Goal: Task Accomplishment & Management: Use online tool/utility

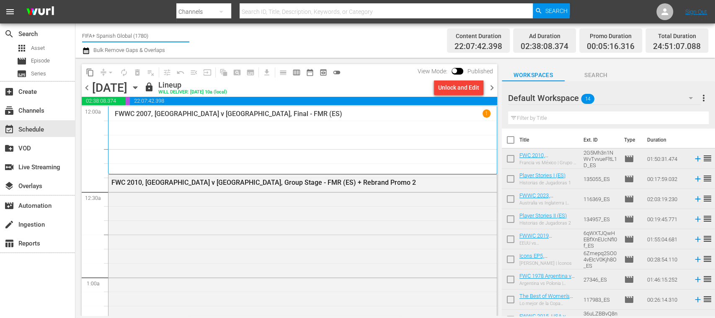
click at [193, 32] on div "Channel Title FIFA+ Spanish Global (1780) Bulk Remove Gaps & Overlaps" at bounding box center [252, 41] width 341 height 30
type input "FIFA+"
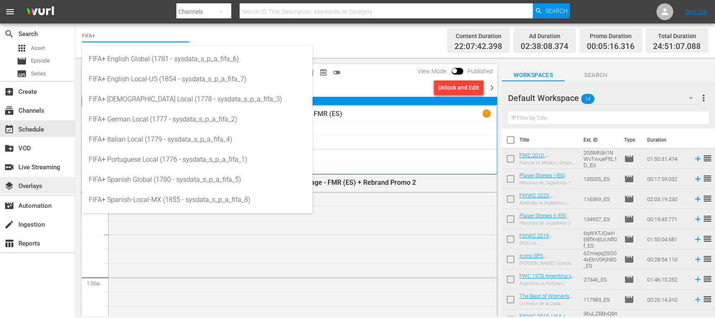
click at [43, 185] on div "layers Overlays" at bounding box center [23, 185] width 47 height 8
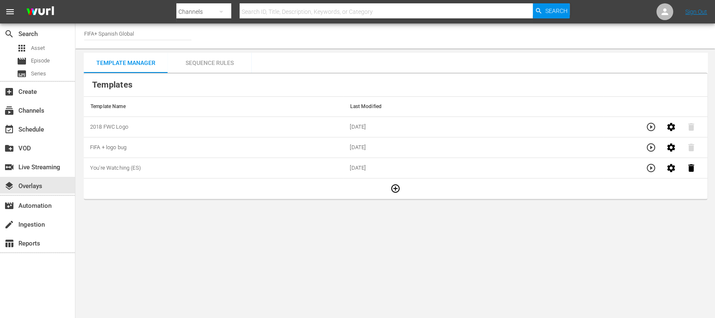
click at [212, 59] on div "Sequence Rules" at bounding box center [209, 63] width 84 height 20
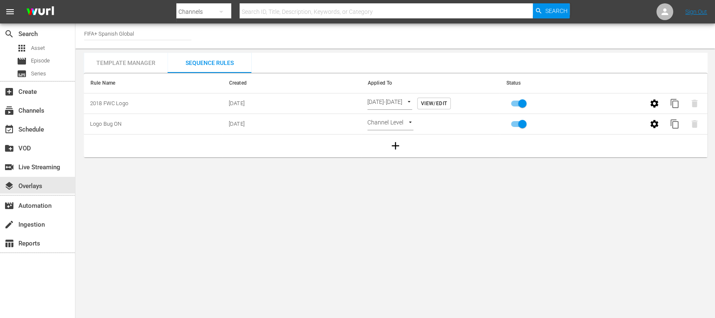
click at [425, 102] on body "menu Search By Channels Search ID, Title, Description, Keywords, or Category Se…" at bounding box center [357, 159] width 715 height 318
click at [425, 102] on li "Time Of Day" at bounding box center [397, 103] width 61 height 14
click at [39, 106] on div "subscriptions Channels" at bounding box center [23, 110] width 47 height 8
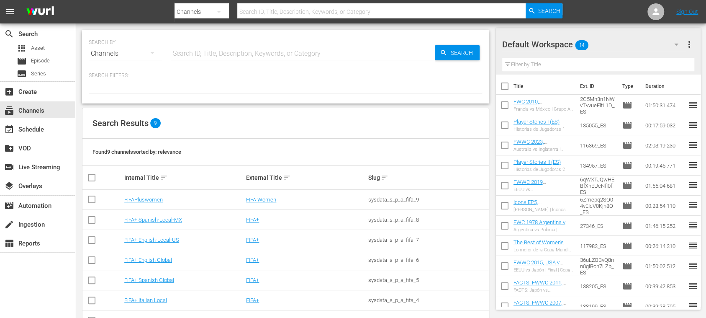
scroll to position [68, 0]
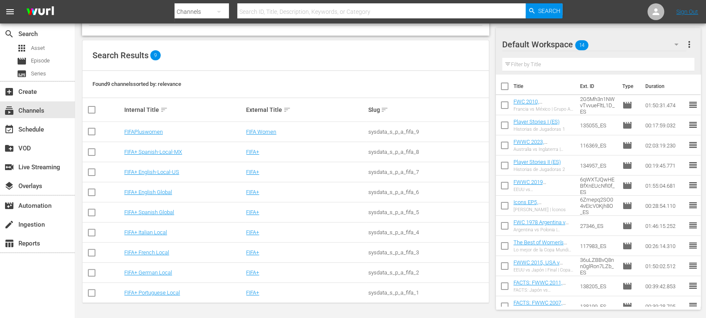
click at [161, 268] on td "FIFA+ German Local" at bounding box center [184, 273] width 122 height 20
click at [162, 271] on link "FIFA+ German Local" at bounding box center [148, 272] width 48 height 6
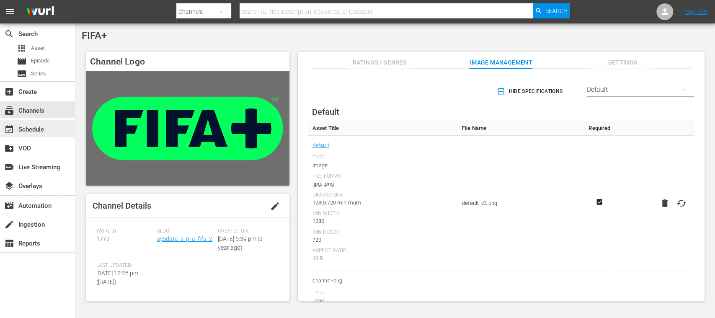
click at [39, 129] on div "event_available Schedule" at bounding box center [23, 128] width 47 height 8
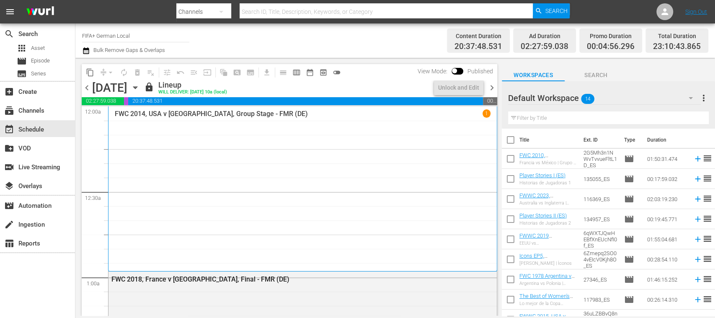
click at [88, 89] on span "chevron_left" at bounding box center [87, 87] width 10 height 10
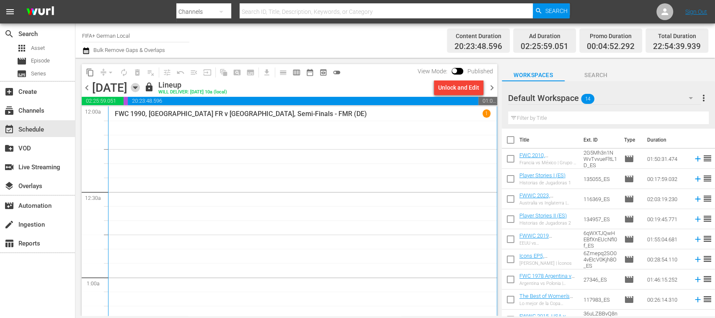
click at [140, 88] on icon "button" at bounding box center [135, 87] width 9 height 9
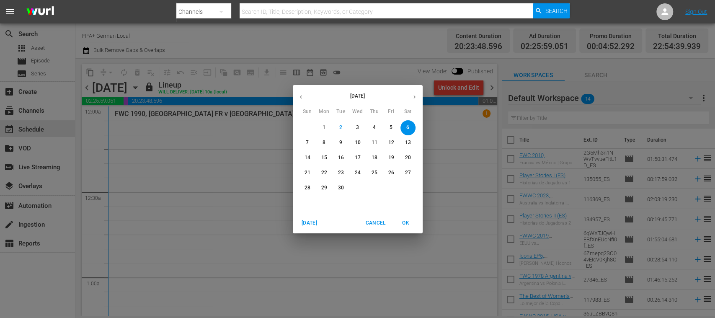
click at [302, 97] on icon "button" at bounding box center [301, 97] width 6 height 6
click at [357, 188] on p "27" at bounding box center [357, 187] width 6 height 7
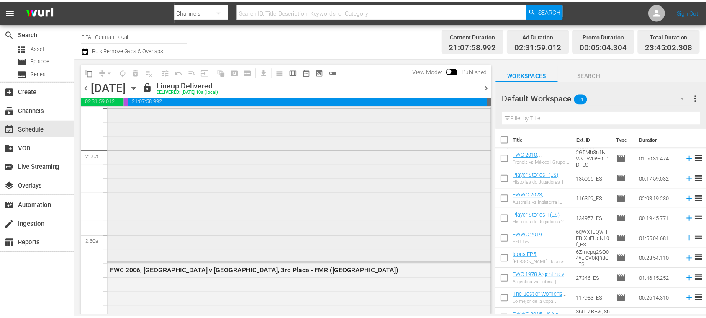
scroll to position [446, 0]
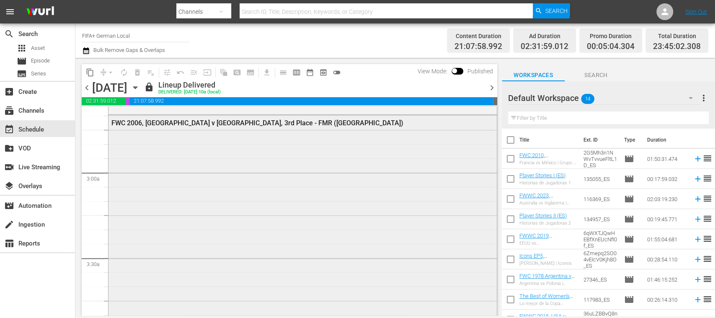
click at [270, 126] on div "FWC 2006, Germany v Portugal, 3rd Place - FMR (DE)" at bounding box center [279, 123] width 337 height 8
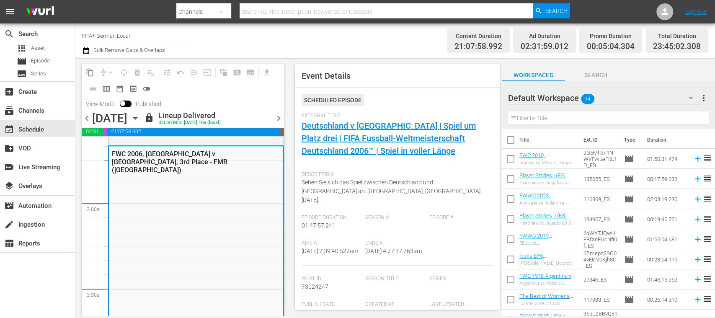
click at [331, 132] on div "External Title Deutschland v Portugal | Spiel um Platz drei | FIFA Fussball-Wel…" at bounding box center [396, 140] width 191 height 54
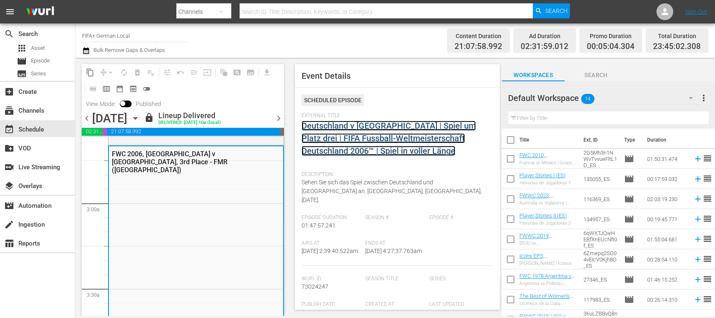
click at [332, 126] on link "Deutschland v Portugal | Spiel um Platz drei | FIFA Fussball-Weltmeisterschaft …" at bounding box center [388, 138] width 174 height 35
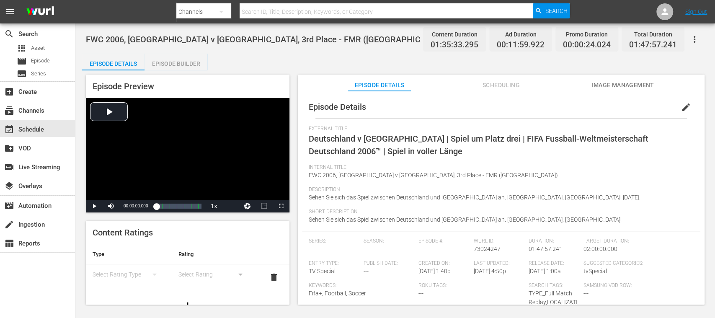
click at [192, 58] on div "Episode Builder" at bounding box center [175, 64] width 63 height 20
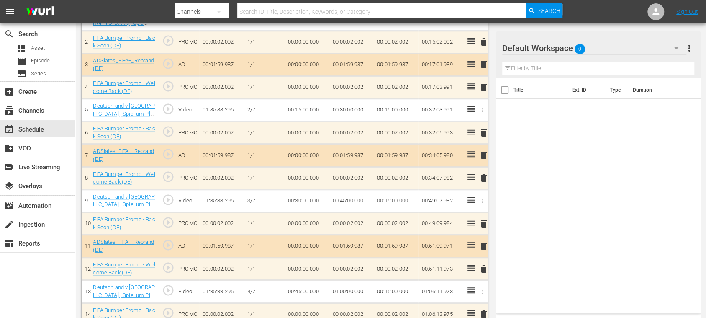
scroll to position [296, 0]
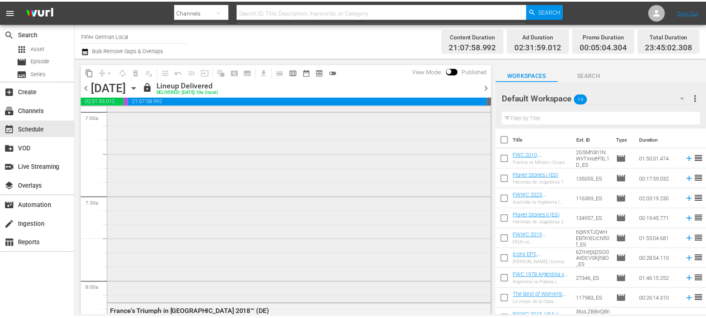
scroll to position [1340, 0]
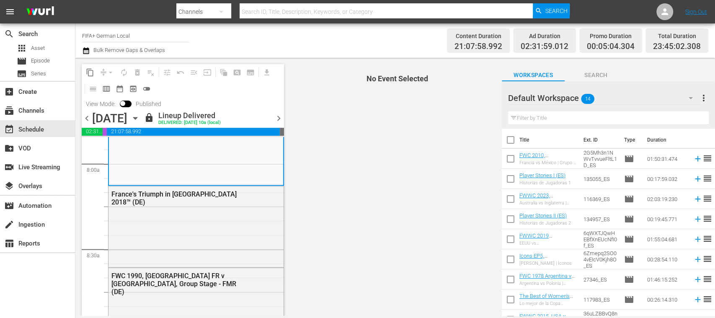
click at [206, 161] on div "FWWC 2007, Germany v Brazil, Final - FMR (DE)" at bounding box center [196, 27] width 174 height 312
click at [202, 187] on div "France's Triumph in Russia 2018™ (DE)" at bounding box center [195, 197] width 175 height 23
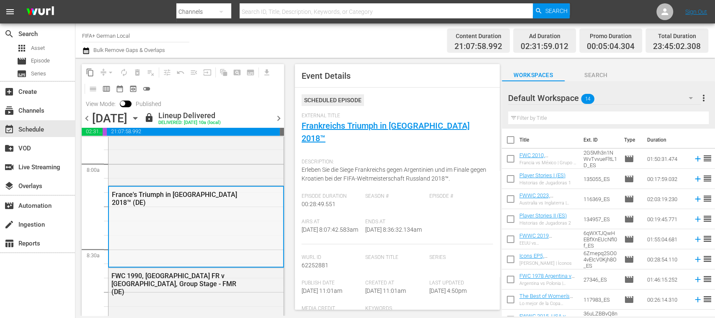
click at [209, 191] on div "France's Triumph in Russia 2018™ (DE)" at bounding box center [176, 199] width 129 height 16
click at [309, 128] on link "Frankreichs Triumph in Russland 2018™" at bounding box center [385, 132] width 168 height 23
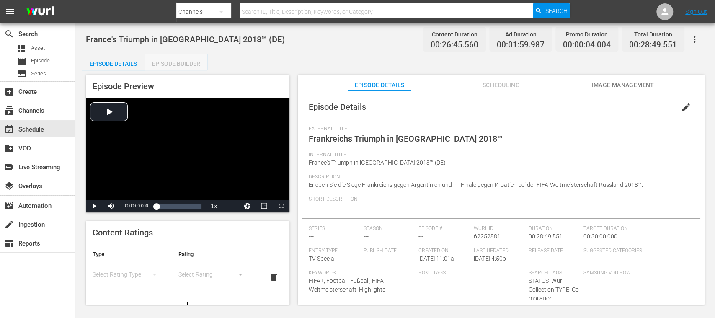
click at [185, 64] on div "Episode Builder" at bounding box center [175, 64] width 63 height 20
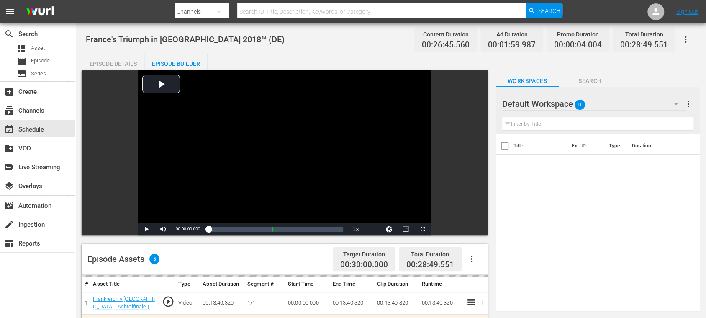
scroll to position [218, 0]
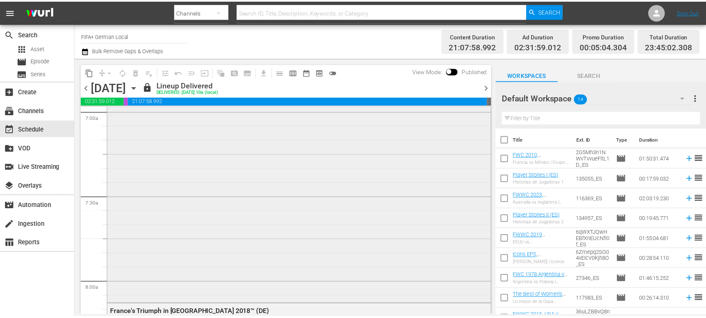
scroll to position [1638, 0]
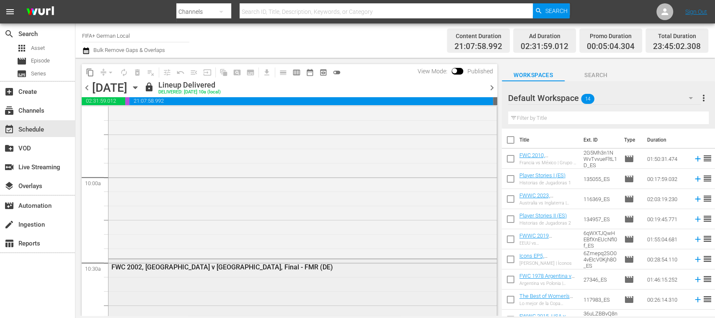
click at [222, 264] on div "FWC 2002, Germany v Brazil, Final - FMR (DE)" at bounding box center [279, 267] width 337 height 8
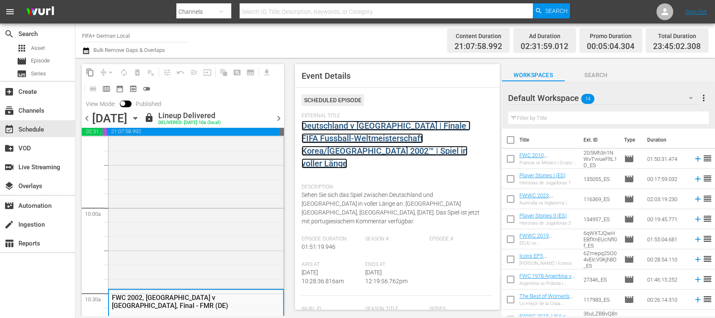
click at [360, 137] on link "Deutschland v Brasilien | Finale | FIFA Fussball-Weltmeisterschaft Korea/Japan …" at bounding box center [385, 145] width 169 height 48
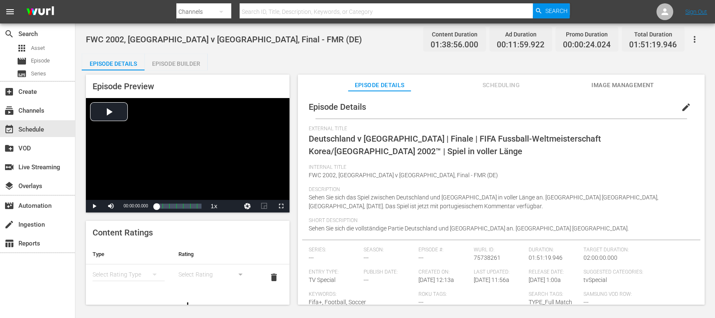
click at [177, 59] on div "Episode Builder" at bounding box center [175, 64] width 63 height 20
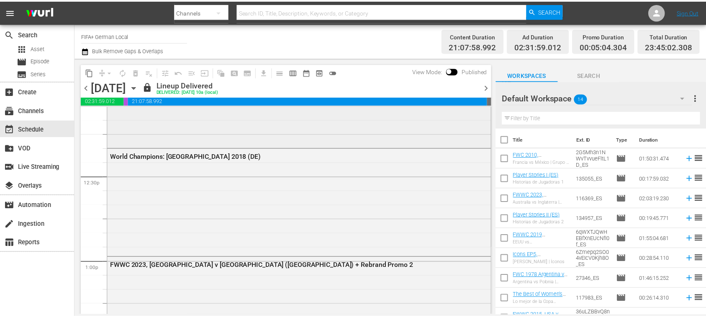
scroll to position [2084, 0]
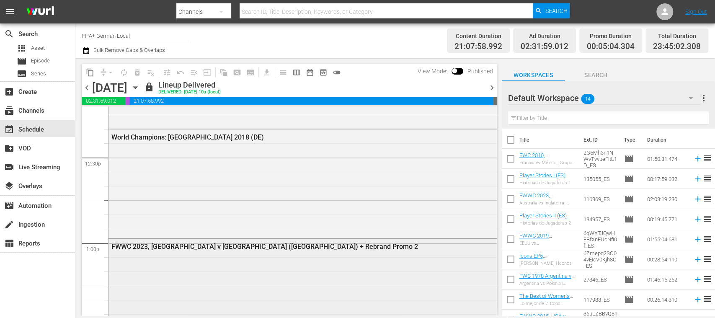
click at [278, 249] on div "FWWC 2023, Spain v Netherlands (DE) + Rebrand Promo 2" at bounding box center [279, 246] width 337 height 8
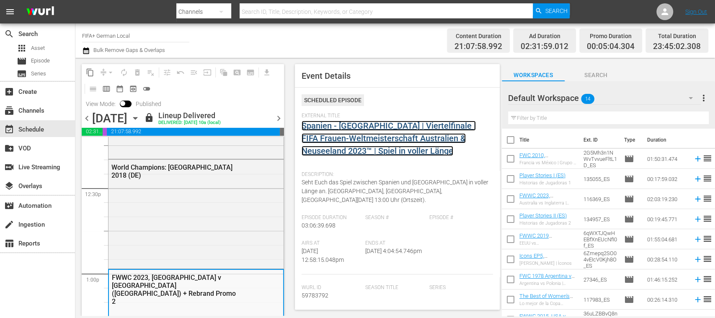
click at [353, 127] on link "Spanien - Niederlande | Viertelfinale | FIFA Frauen-Weltmeisterschaft Australie…" at bounding box center [388, 138] width 174 height 35
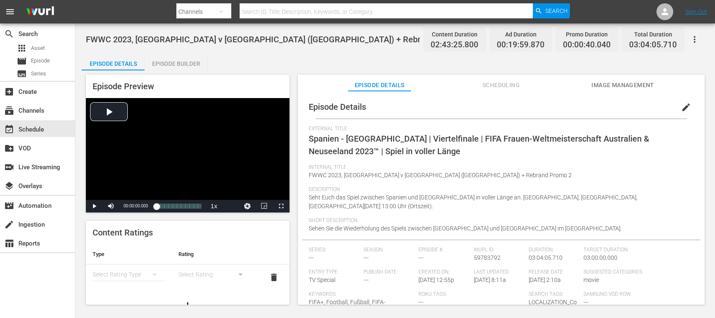
click at [189, 64] on div "Episode Builder" at bounding box center [175, 64] width 63 height 20
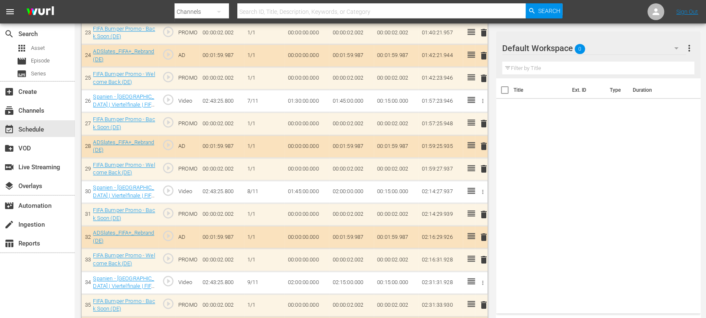
scroll to position [902, 0]
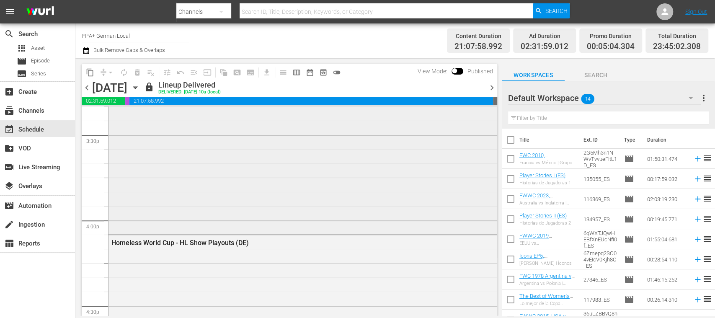
scroll to position [2680, 0]
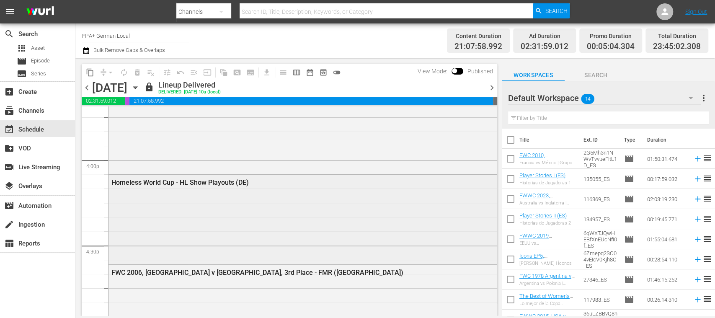
click at [224, 184] on div "Homeless World Cup - HL Show Playouts (DE)" at bounding box center [279, 182] width 337 height 8
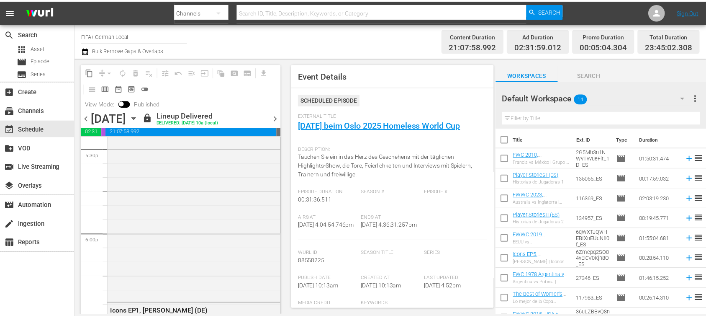
scroll to position [3126, 0]
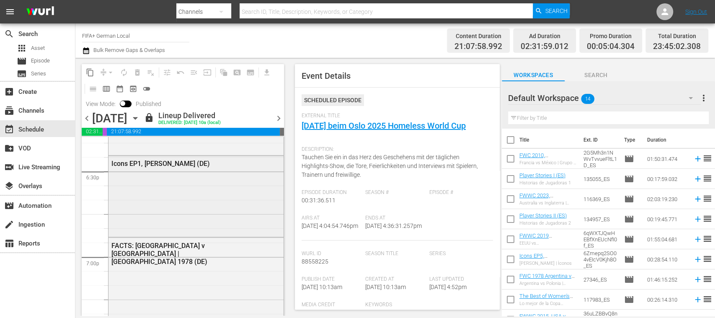
click at [192, 163] on div "Icons EP1, Wendie Renard (DE)" at bounding box center [175, 164] width 129 height 8
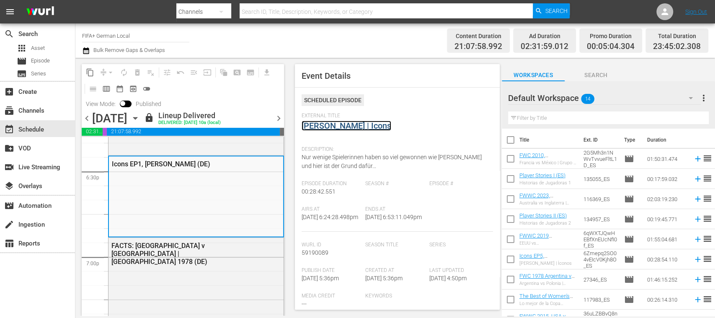
click at [338, 125] on link "Wendie Renard | Icons" at bounding box center [346, 126] width 90 height 10
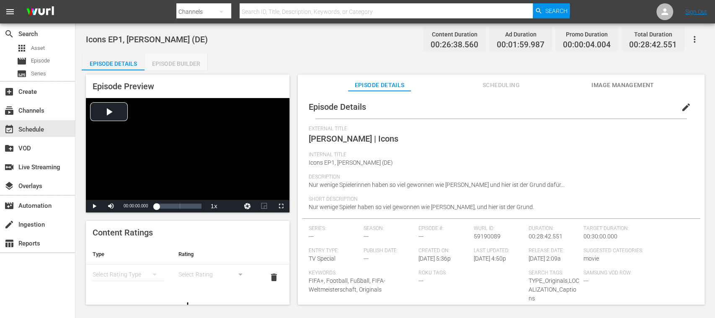
click at [193, 64] on div "Episode Builder" at bounding box center [175, 64] width 63 height 20
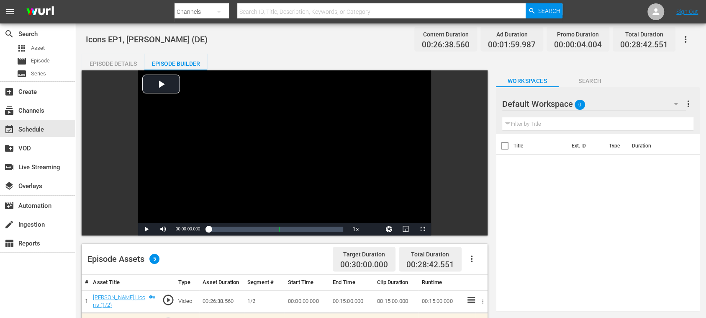
scroll to position [218, 0]
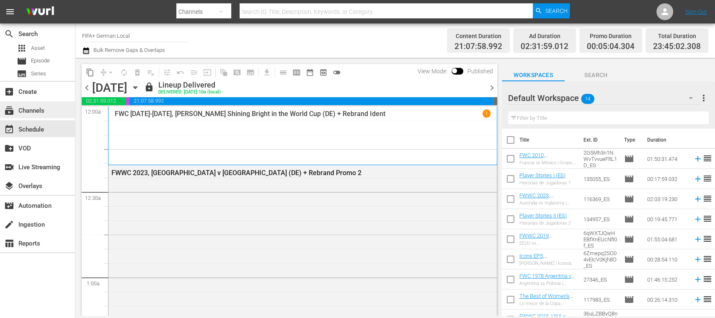
click at [43, 110] on div "subscriptions Channels" at bounding box center [23, 110] width 47 height 8
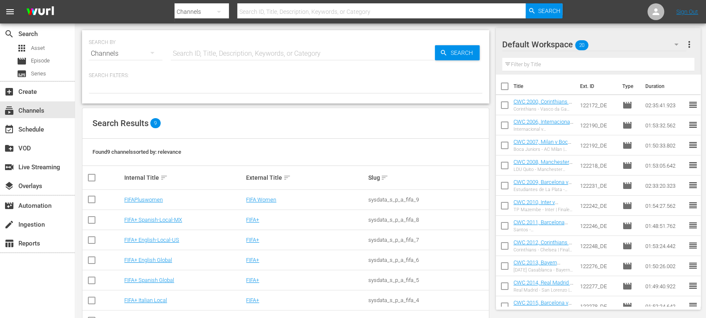
scroll to position [68, 0]
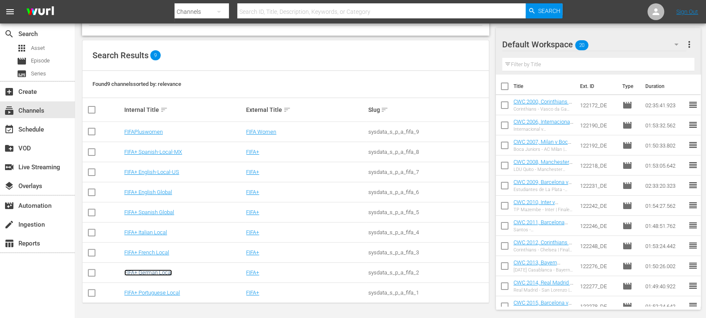
click at [170, 271] on link "FIFA+ German Local" at bounding box center [148, 272] width 48 height 6
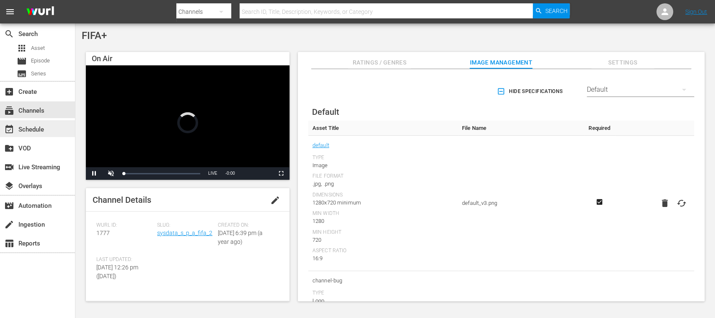
click at [46, 131] on div "event_available Schedule" at bounding box center [23, 128] width 47 height 8
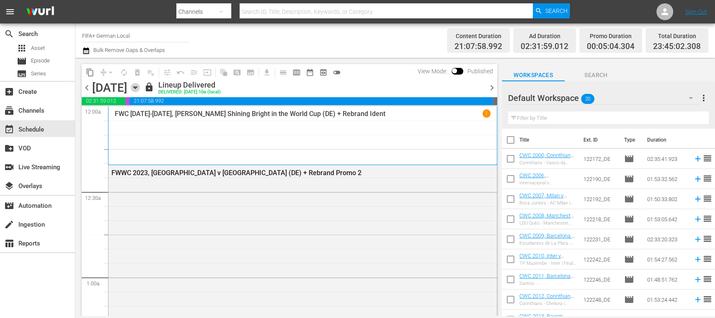
click at [140, 89] on icon "button" at bounding box center [135, 87] width 9 height 9
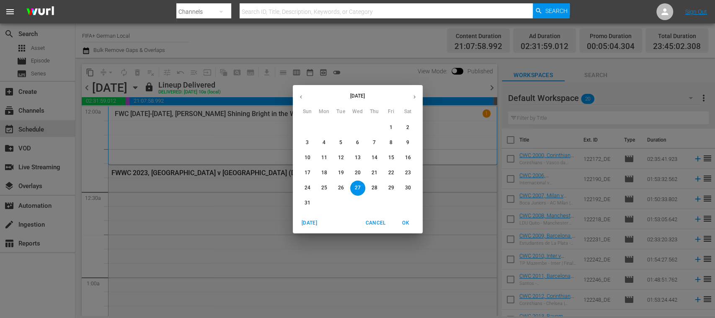
click at [413, 96] on icon "button" at bounding box center [414, 97] width 6 height 6
click at [324, 142] on p "8" at bounding box center [323, 142] width 3 height 7
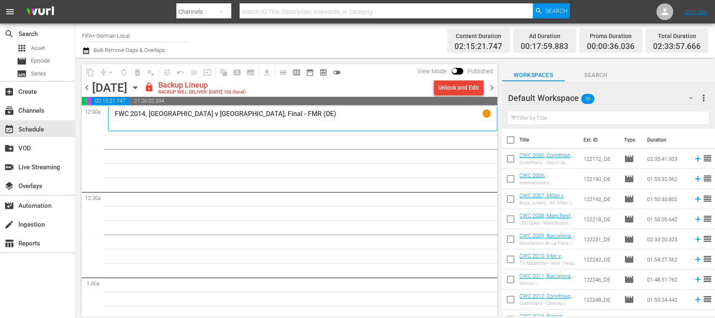
click at [453, 90] on div "Unlock and Edit" at bounding box center [458, 87] width 41 height 15
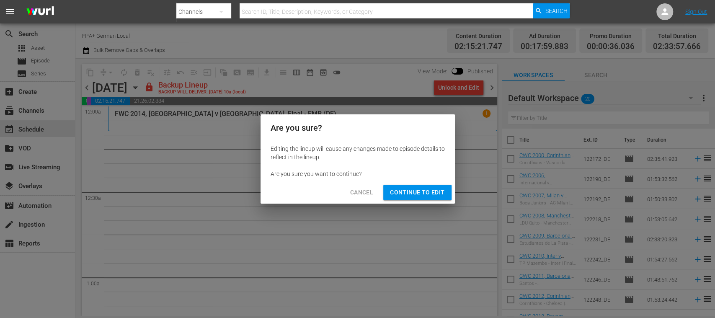
click at [426, 190] on span "Continue to Edit" at bounding box center [417, 192] width 54 height 10
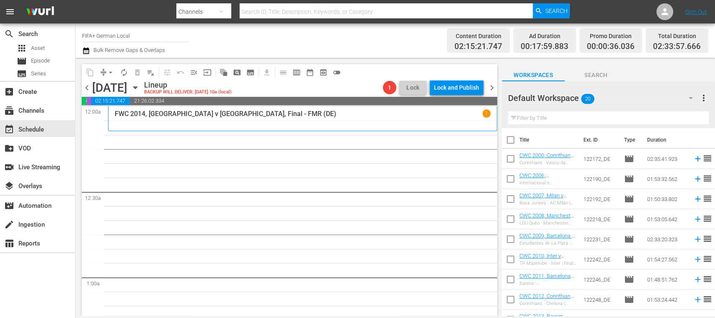
click at [514, 139] on input "checkbox" at bounding box center [511, 142] width 18 height 18
checkbox input "true"
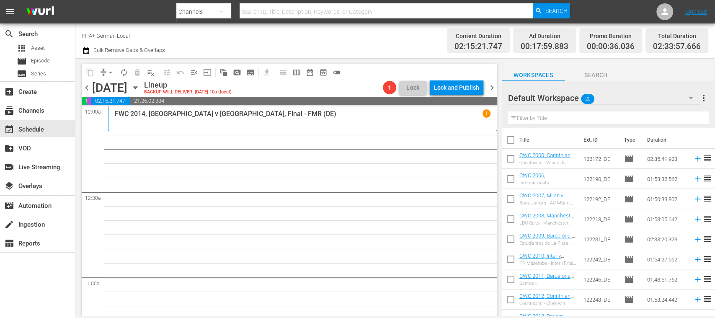
checkbox input "true"
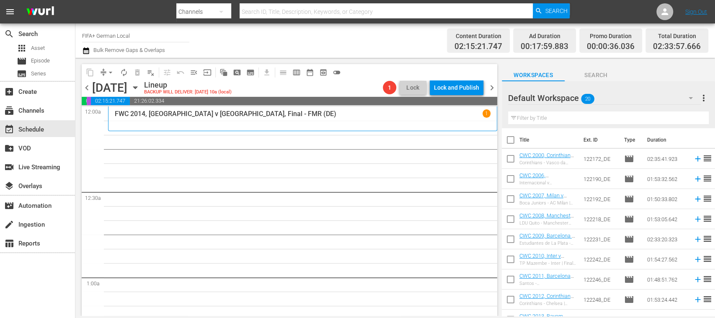
checkbox input "true"
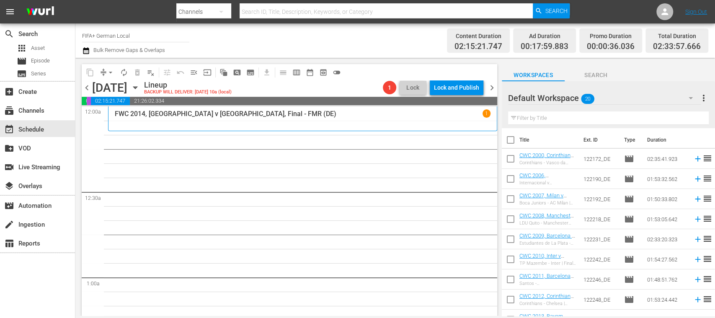
checkbox input "true"
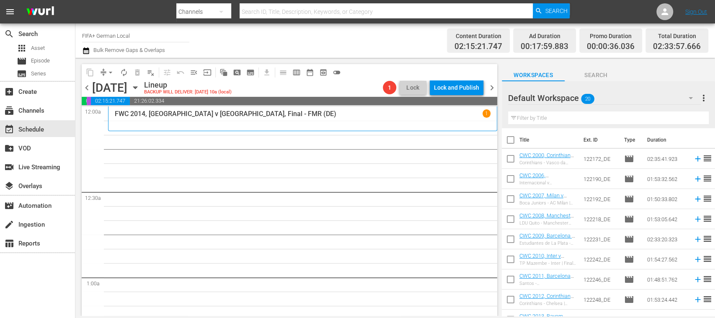
checkbox input "true"
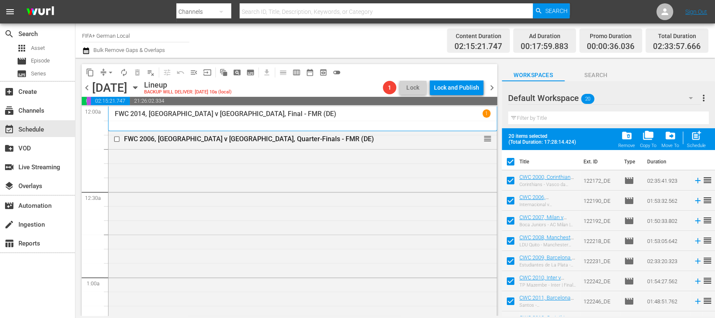
click at [151, 74] on span "playlist_remove_outlined" at bounding box center [151, 72] width 8 height 8
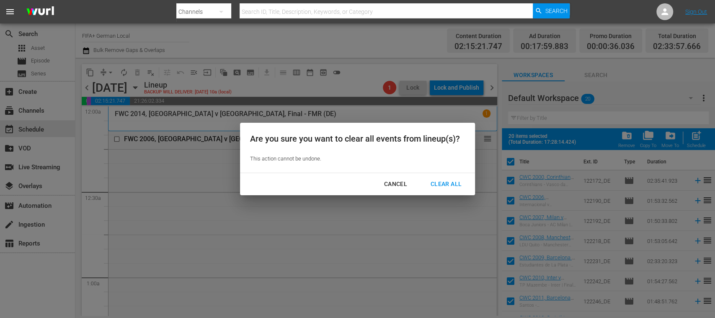
click at [442, 180] on div "Clear All" at bounding box center [446, 184] width 44 height 10
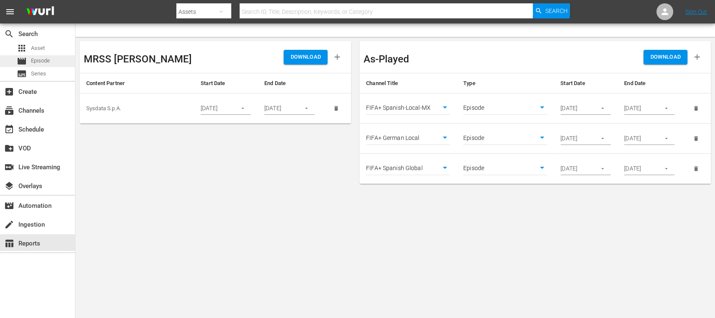
click at [43, 57] on span "Episode" at bounding box center [40, 61] width 19 height 8
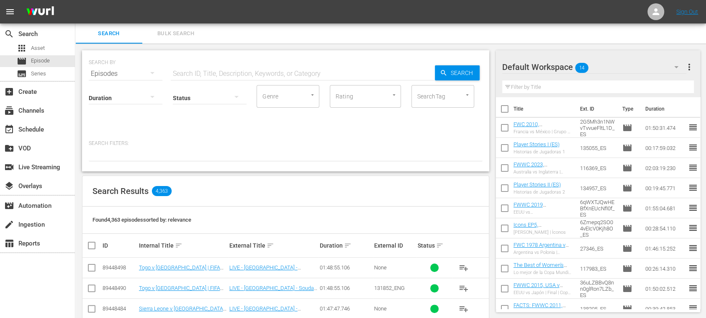
click at [183, 35] on span "Bulk Search" at bounding box center [175, 34] width 57 height 10
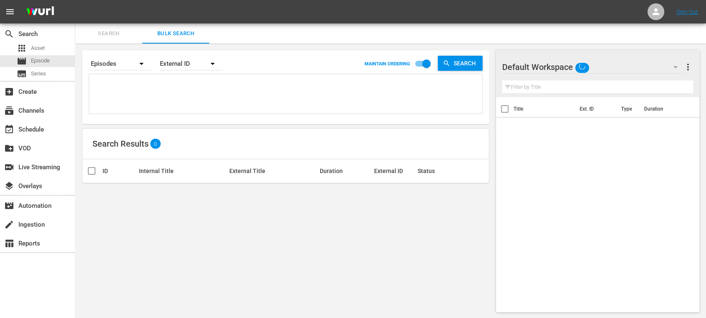
click at [170, 91] on textarea at bounding box center [286, 95] width 391 height 38
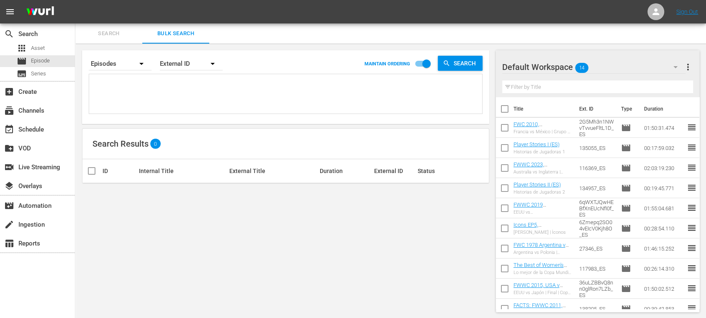
paste textarea "122172_DE 122190_DE 122192_DE 122218_DE 122231_DE 122242_DE 122246_DE 122248_DE…"
type textarea "122172_DE 122190_DE 122192_DE 122218_DE 122231_DE 122242_DE 122246_DE 122248_DE…"
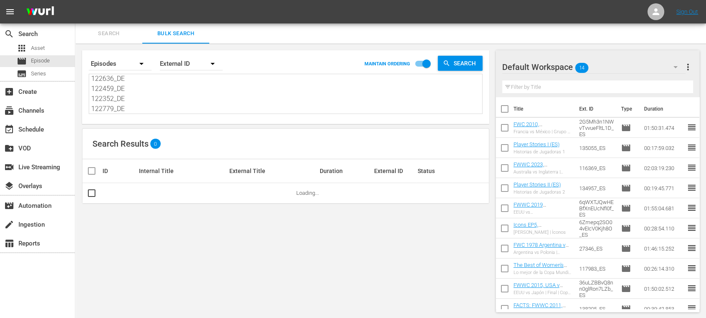
click at [691, 67] on span "more_vert" at bounding box center [688, 67] width 10 height 10
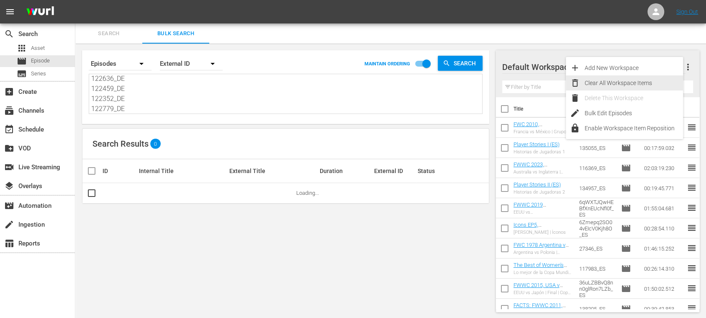
click at [640, 80] on div "Clear All Workspace Items" at bounding box center [634, 82] width 98 height 15
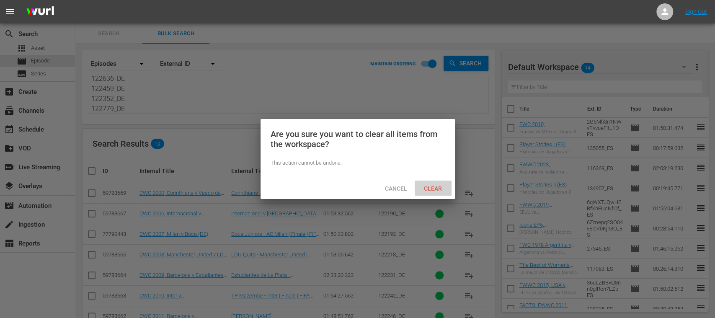
click at [440, 186] on span "Clear" at bounding box center [432, 188] width 31 height 7
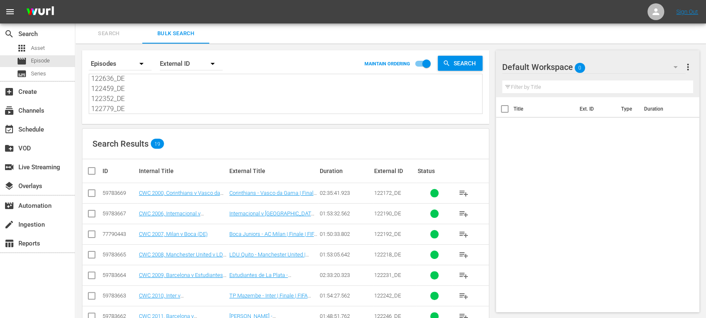
click at [92, 169] on input "checkbox" at bounding box center [95, 171] width 17 height 10
checkbox input "true"
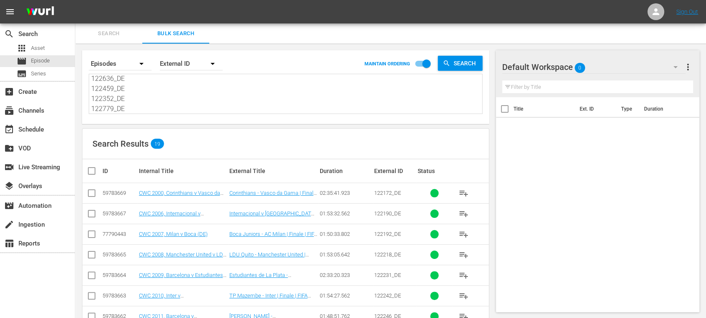
checkbox input "true"
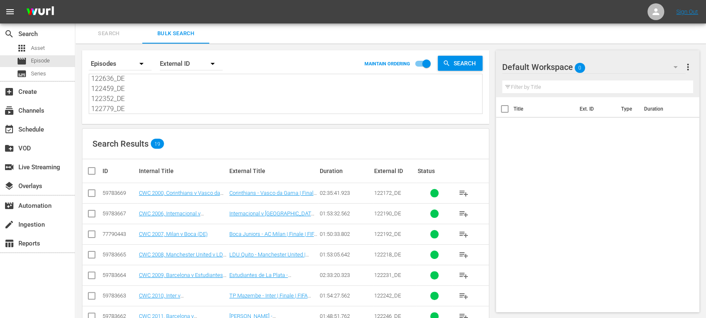
checkbox input "true"
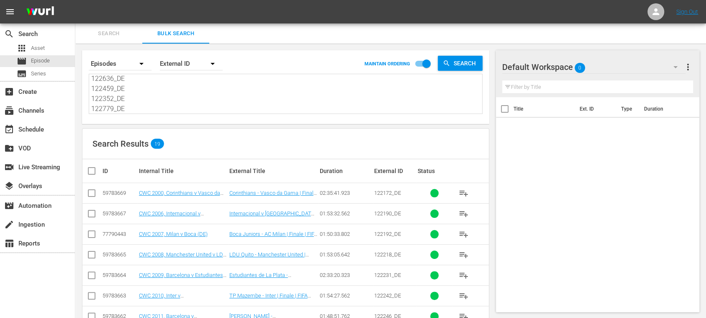
checkbox input "true"
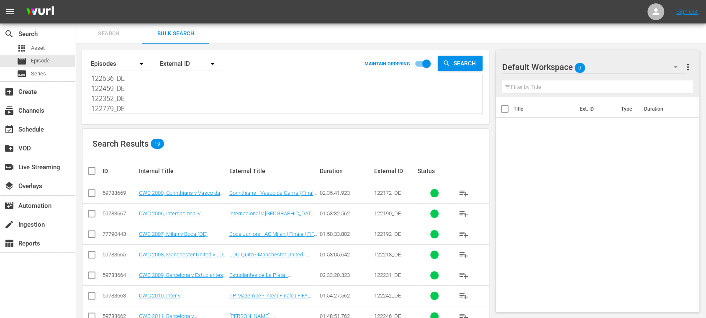
checkbox input "true"
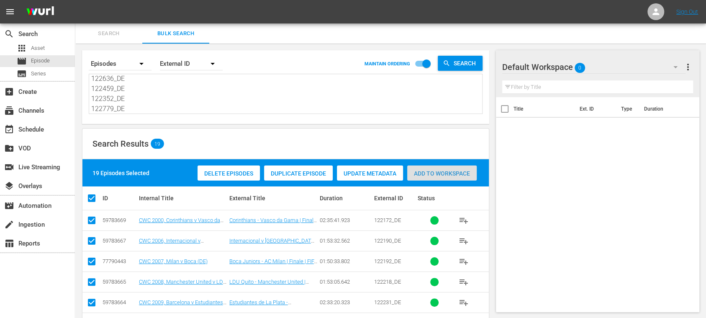
click at [437, 172] on span "Add to Workspace" at bounding box center [442, 173] width 70 height 7
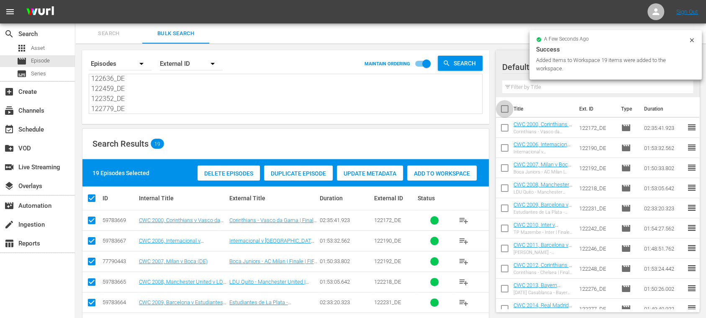
click at [505, 107] on input "checkbox" at bounding box center [505, 111] width 18 height 18
checkbox input "true"
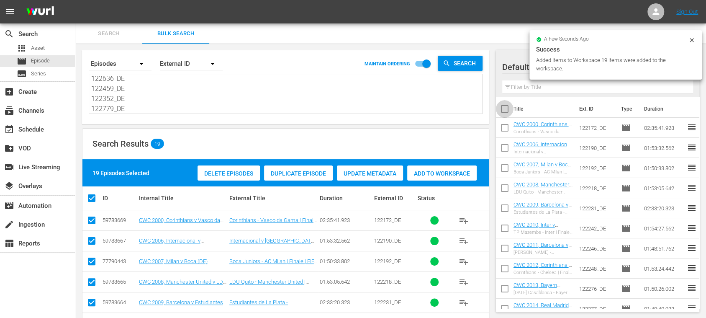
checkbox input "true"
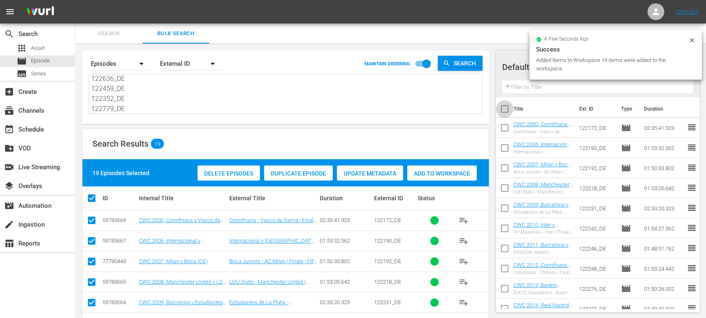
checkbox input "true"
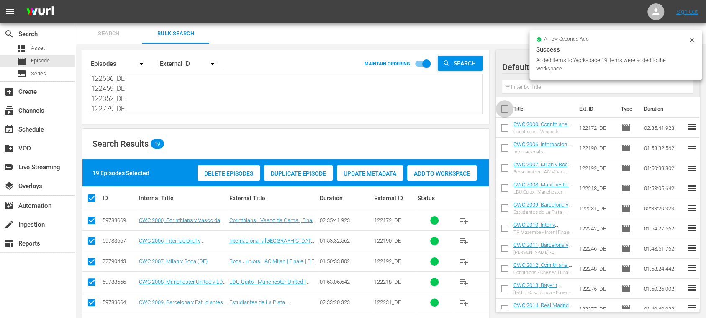
checkbox input "true"
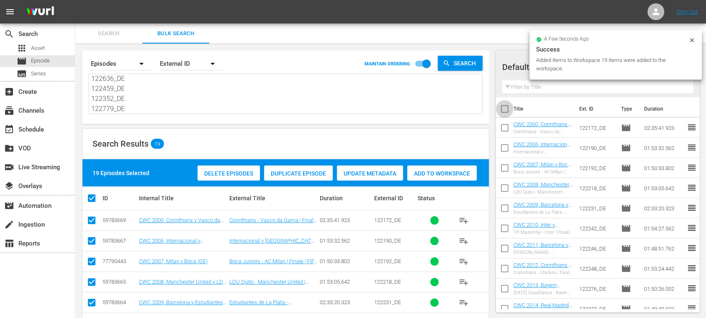
checkbox input "true"
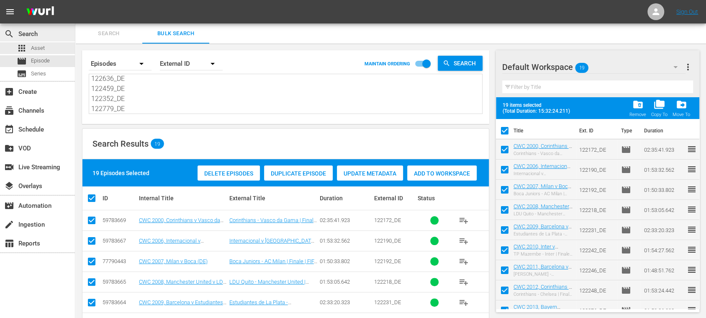
scroll to position [0, 0]
drag, startPoint x: 100, startPoint y: 82, endPoint x: 24, endPoint y: 22, distance: 96.5
click at [24, 22] on div "menu Sign Out search Search apps Asset movie Episode subtitles Series add_box C…" at bounding box center [353, 308] width 706 height 616
paste textarea "136919_DE"
type textarea "122172_DE 122190_DE 122192_DE 122218_DE 122231_DE 122242_DE 122246_DE 122248_DE…"
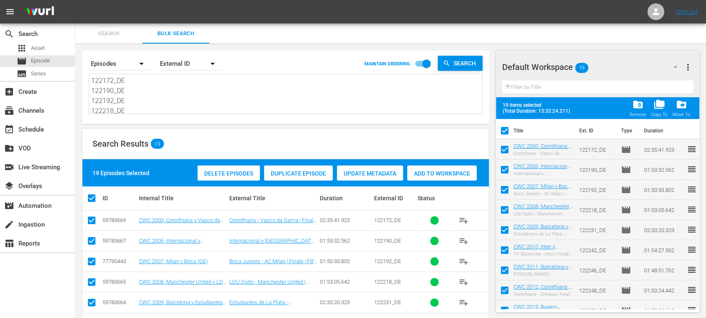
type textarea "122172_DE 122190_DE 122192_DE 122218_DE 122231_DE 122242_DE 122246_DE 122248_DE…"
click at [690, 67] on span "more_vert" at bounding box center [688, 67] width 10 height 10
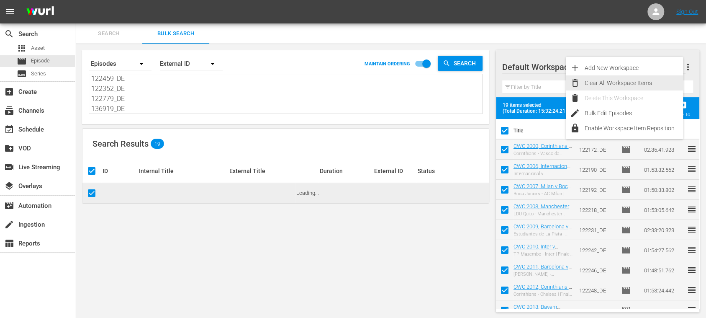
click at [647, 80] on div "Clear All Workspace Items" at bounding box center [634, 82] width 98 height 15
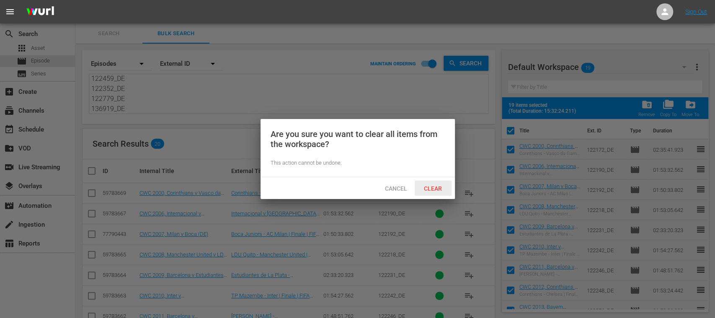
click at [435, 187] on span "Clear" at bounding box center [432, 188] width 31 height 7
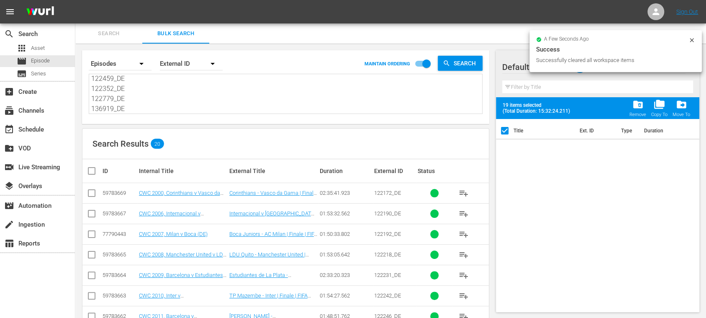
click at [93, 173] on input "checkbox" at bounding box center [95, 171] width 17 height 10
checkbox input "true"
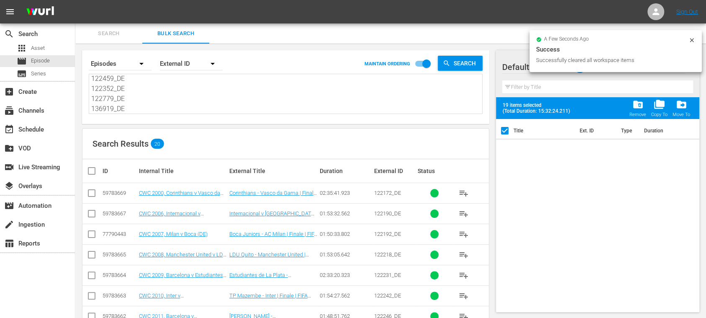
checkbox input "true"
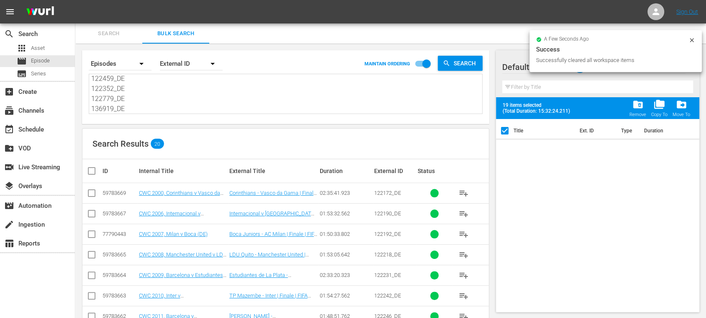
checkbox input "true"
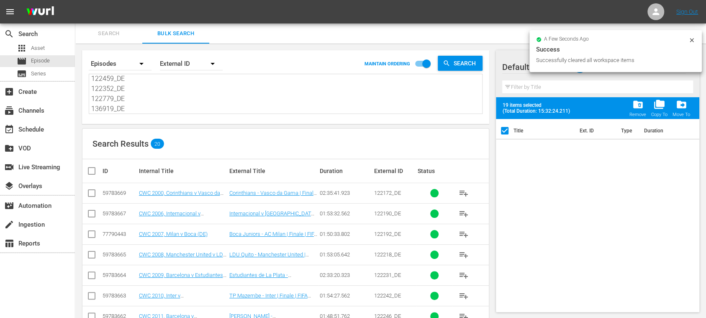
checkbox input "true"
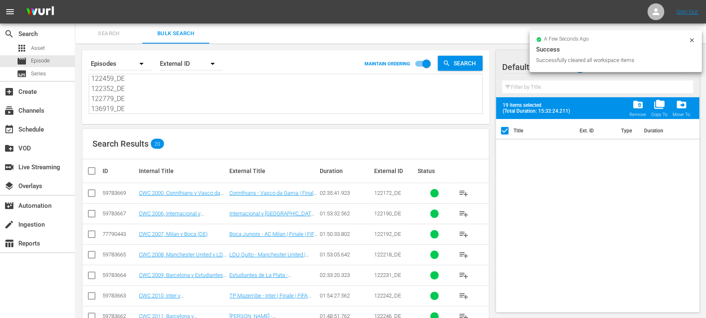
checkbox input "true"
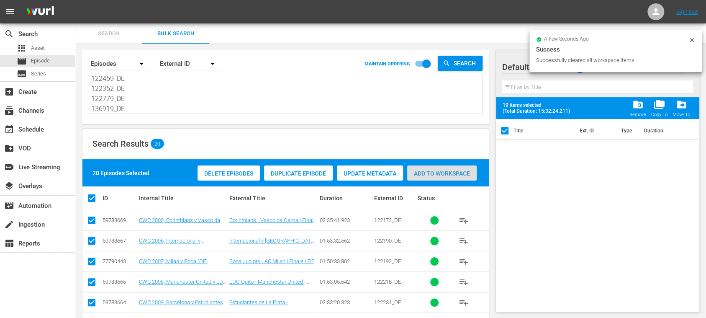
click at [430, 170] on span "Add to Workspace" at bounding box center [442, 173] width 70 height 7
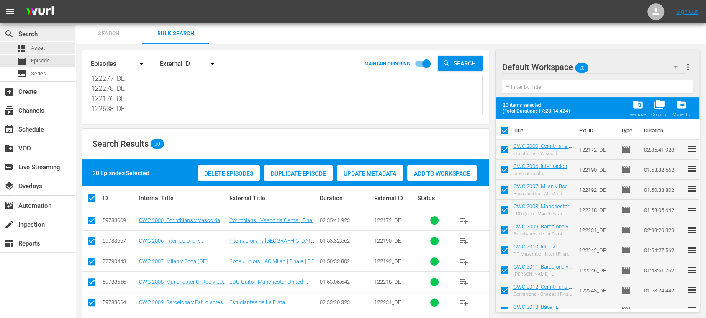
scroll to position [0, 0]
drag, startPoint x: 138, startPoint y: 103, endPoint x: 24, endPoint y: 12, distance: 146.0
click at [24, 12] on div "menu Sign Out search Search apps Asset movie Episode subtitles Series add_box C…" at bounding box center [353, 318] width 706 height 636
paste textarea
type textarea "122172_DE 122190_DE 122192_DE 122218_DE 122231_DE 122242_DE 122246_DE 122248_DE…"
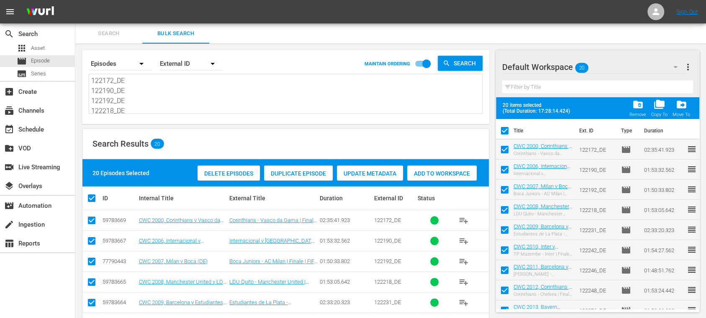
scroll to position [101, 0]
type textarea "122172_DE 122190_DE 122192_DE 122218_DE 122231_DE 122242_DE 122246_DE 122248_DE…"
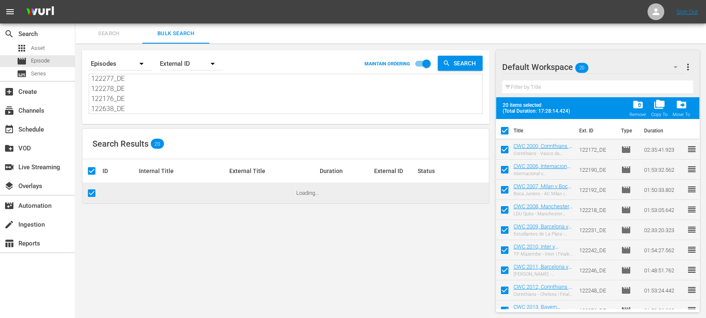
click at [690, 66] on span "more_vert" at bounding box center [688, 67] width 10 height 10
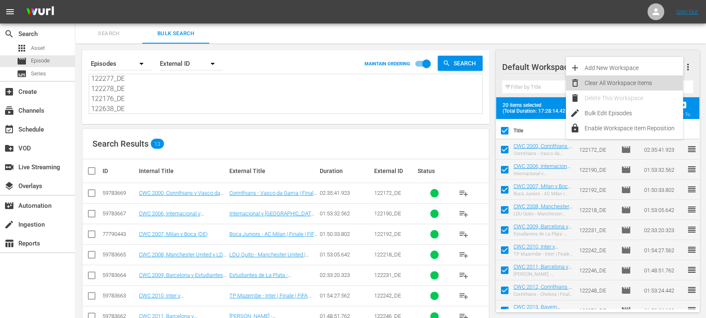
click at [655, 83] on div "Clear All Workspace Items" at bounding box center [634, 82] width 98 height 15
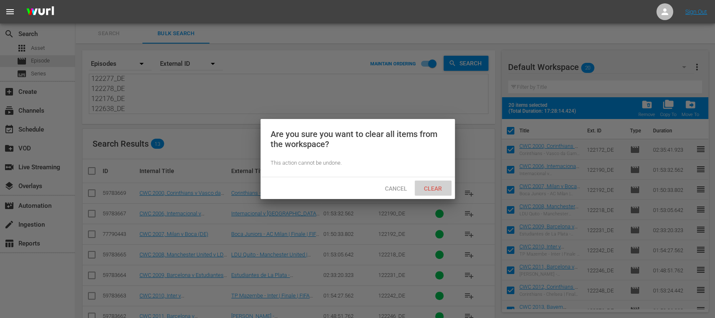
click at [422, 190] on span "Clear" at bounding box center [432, 188] width 31 height 7
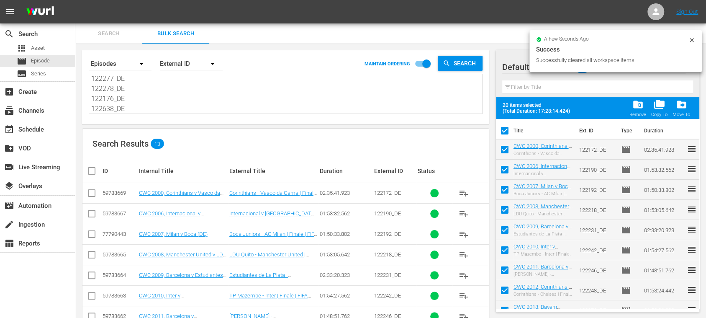
click at [93, 168] on input "checkbox" at bounding box center [95, 171] width 17 height 10
checkbox input "true"
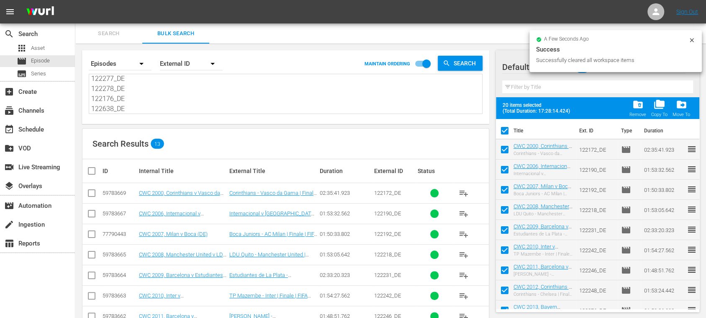
checkbox input "true"
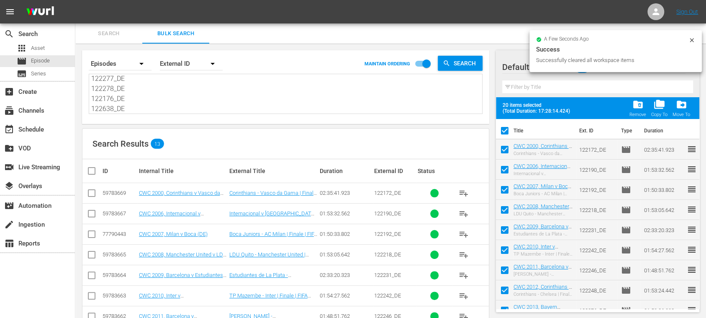
checkbox input "true"
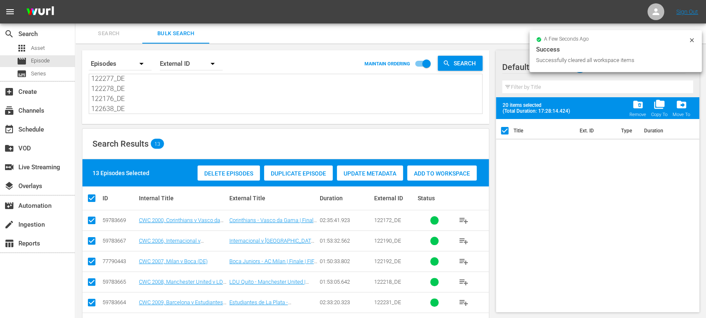
click at [436, 171] on span "Add to Workspace" at bounding box center [442, 173] width 70 height 7
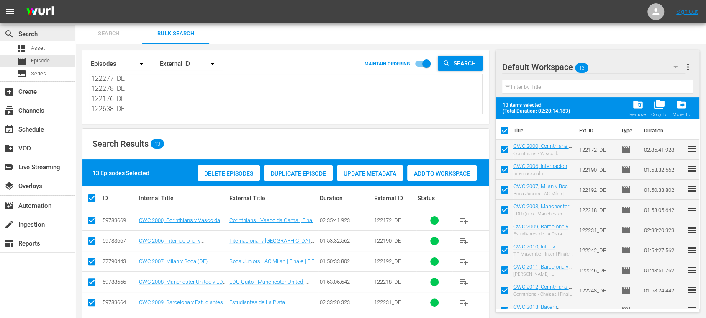
scroll to position [0, 0]
drag, startPoint x: 131, startPoint y: 98, endPoint x: 57, endPoint y: 24, distance: 105.4
click at [75, 0] on div "search Search apps Asset movie Episode subtitles Series add_box Create subscrip…" at bounding box center [390, 0] width 631 height 0
paste textarea
type textarea "122172_DE 122190_DE 122192_DE 122218_DE 122231_DE 122242_DE 122246_DE 122248_DE…"
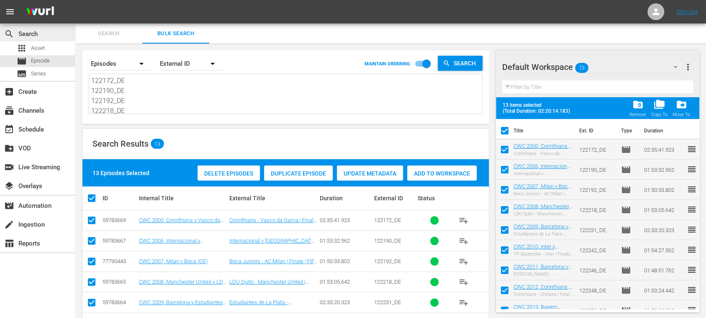
type textarea "122172_DE 122190_DE 122192_DE 122218_DE 122231_DE 122242_DE 122246_DE 122248_DE…"
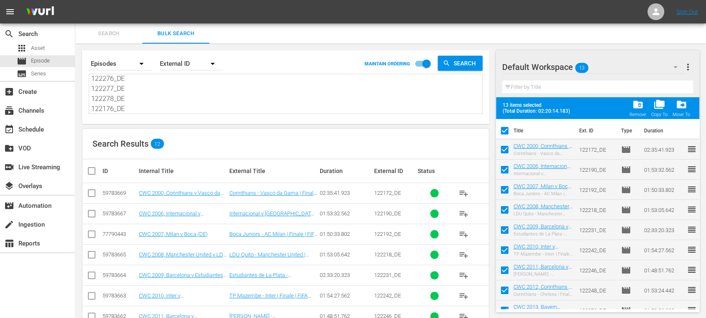
type textarea "122172_DE 122190_DE 122192_DE 122218_DE 122231_DE 122242_DE 122246_DE 122248_DE…"
click at [690, 68] on span "more_vert" at bounding box center [688, 67] width 10 height 10
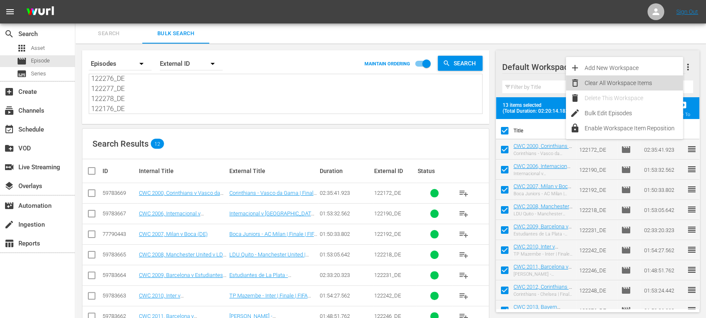
click at [647, 86] on div "Clear All Workspace Items" at bounding box center [634, 82] width 98 height 15
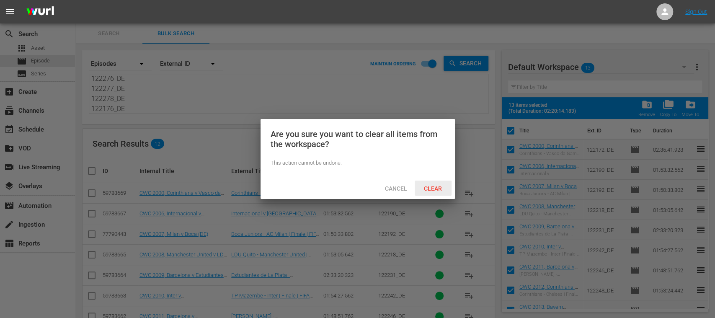
click at [431, 185] on span "Clear" at bounding box center [432, 188] width 31 height 7
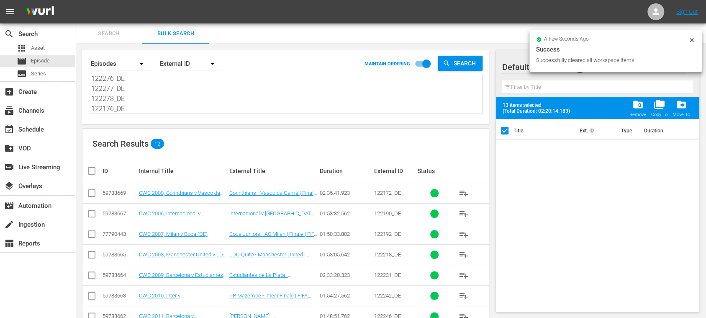
click at [93, 171] on input "checkbox" at bounding box center [95, 171] width 17 height 10
checkbox input "true"
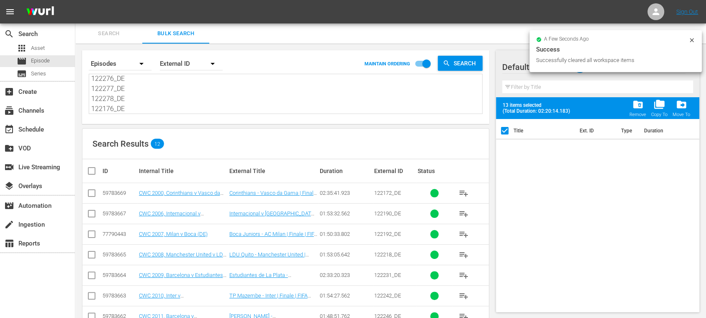
checkbox input "true"
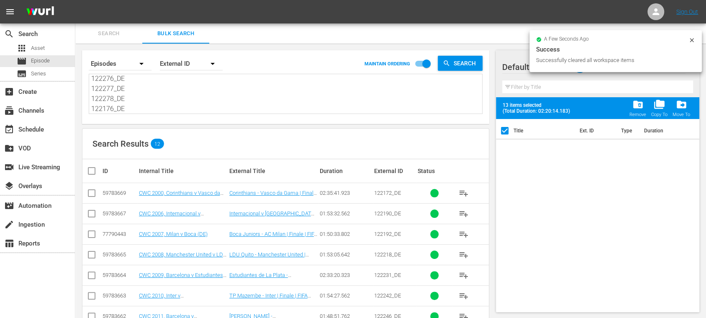
checkbox input "true"
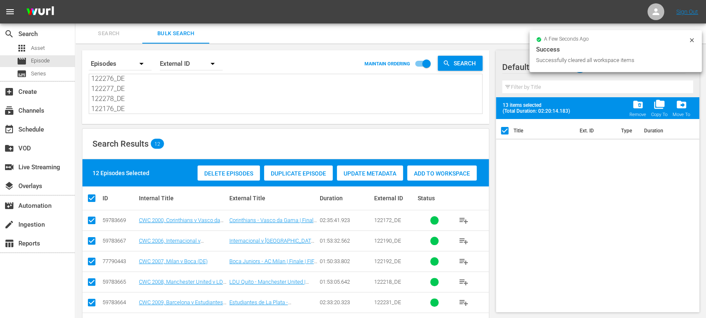
click at [448, 173] on span "Add to Workspace" at bounding box center [442, 173] width 70 height 7
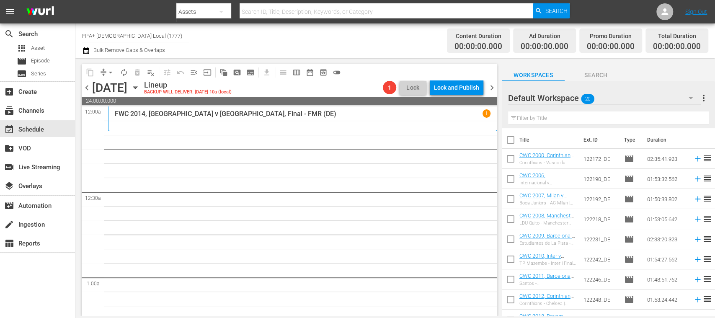
click at [510, 142] on input "checkbox" at bounding box center [511, 142] width 18 height 18
checkbox input "true"
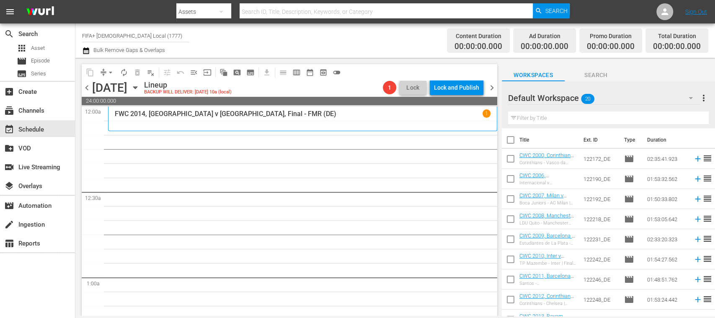
checkbox input "true"
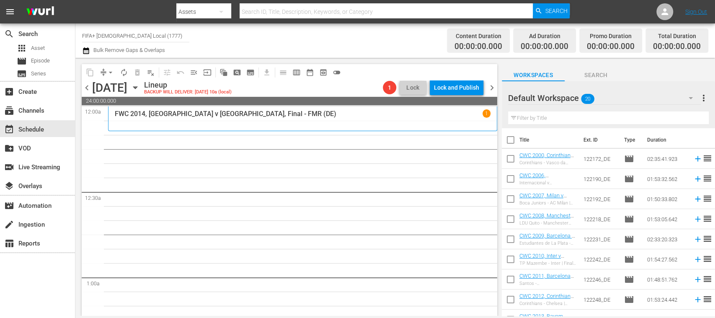
checkbox input "true"
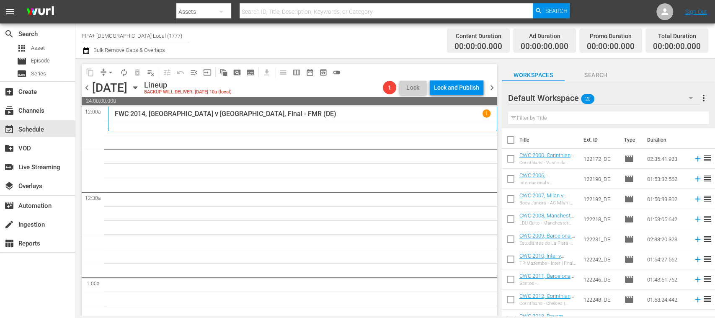
checkbox input "true"
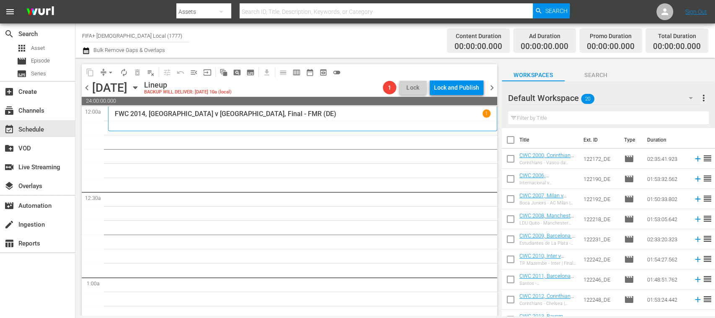
checkbox input "true"
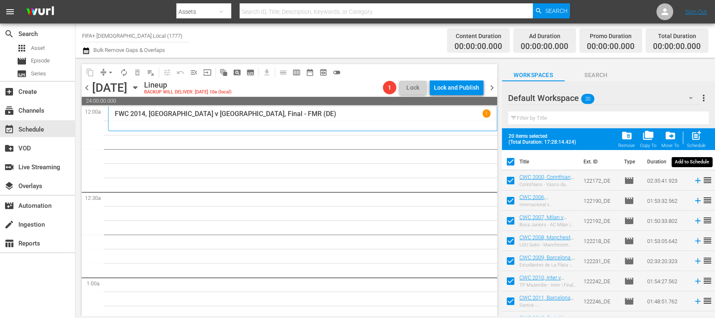
click at [695, 139] on span "post_add" at bounding box center [695, 135] width 11 height 11
checkbox input "false"
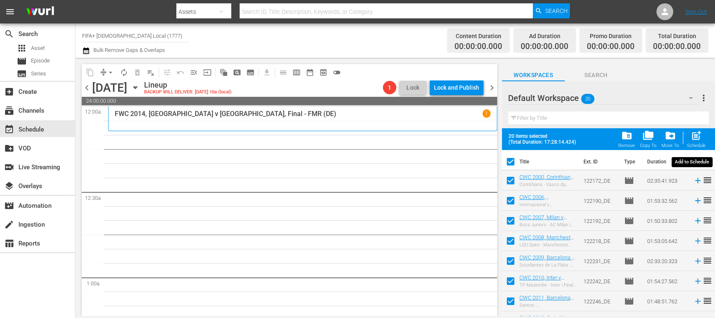
checkbox input "false"
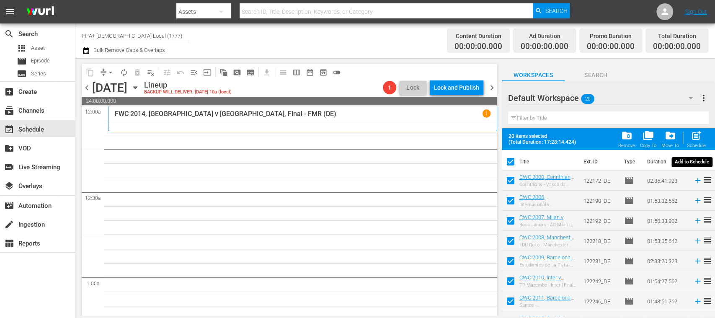
checkbox input "false"
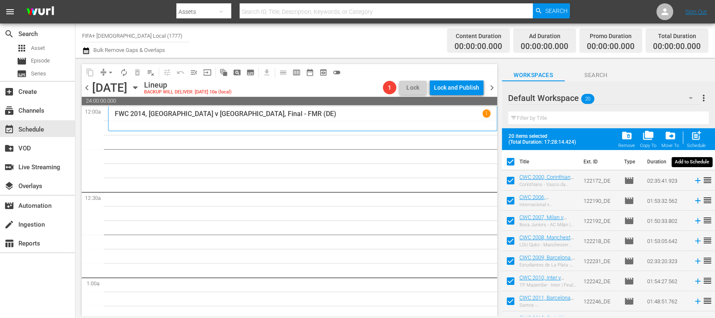
checkbox input "false"
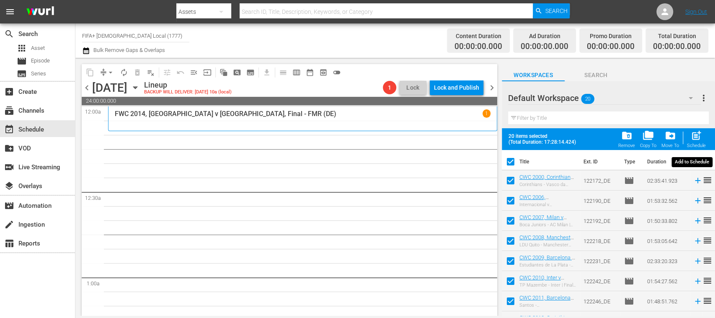
checkbox input "false"
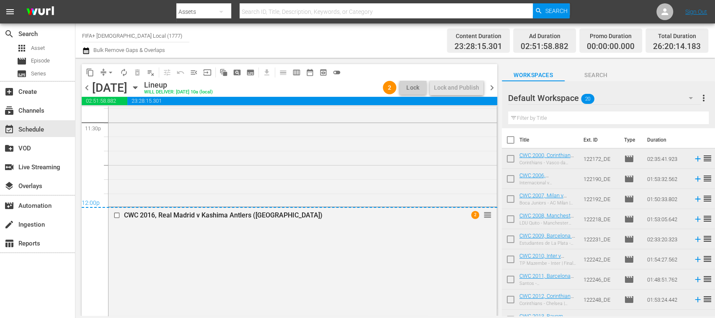
scroll to position [3965, 0]
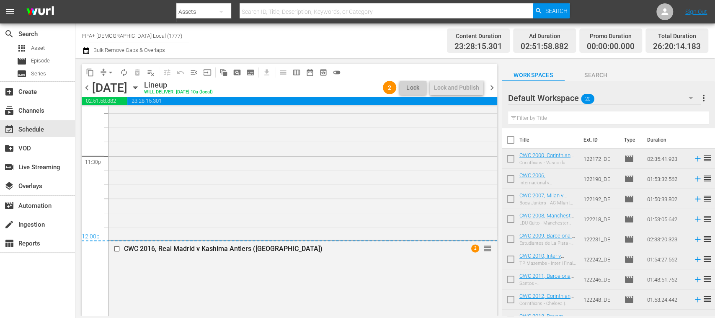
click at [512, 141] on input "checkbox" at bounding box center [511, 142] width 18 height 18
checkbox input "true"
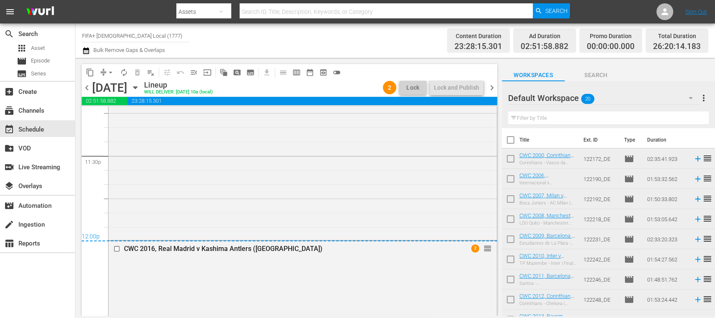
checkbox input "true"
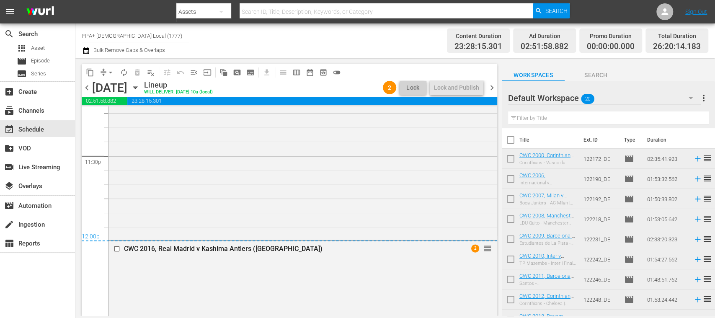
checkbox input "true"
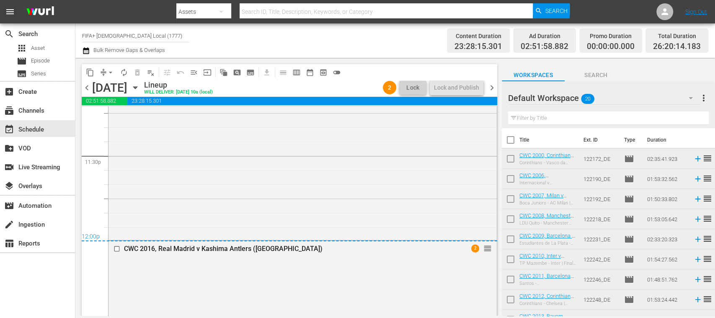
checkbox input "true"
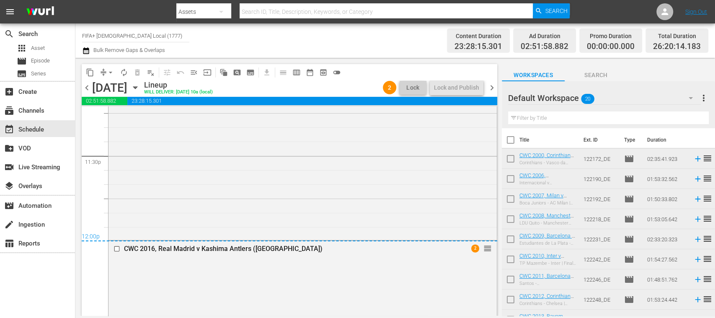
checkbox input "true"
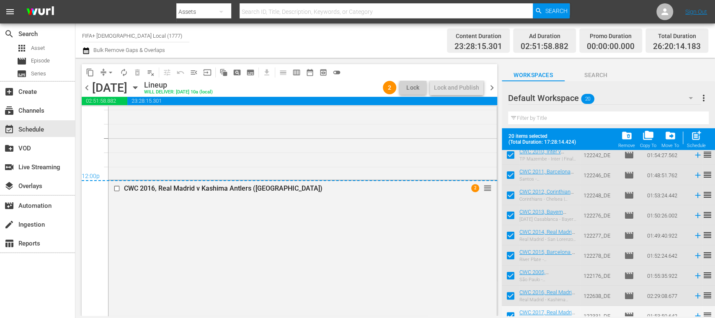
scroll to position [150, 0]
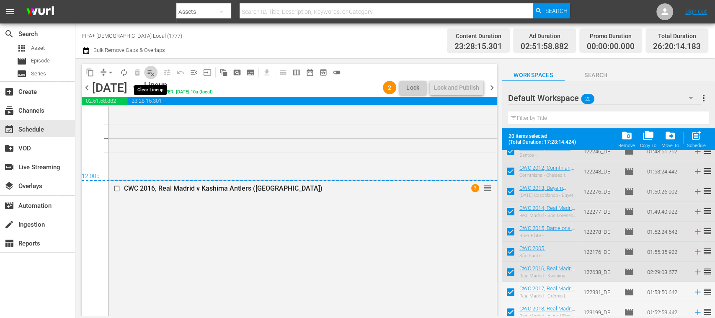
click at [153, 75] on span "playlist_remove_outlined" at bounding box center [151, 72] width 8 height 8
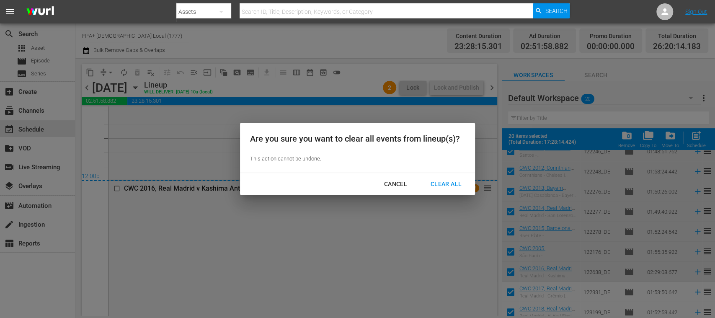
click at [446, 181] on div "Clear All" at bounding box center [446, 184] width 44 height 10
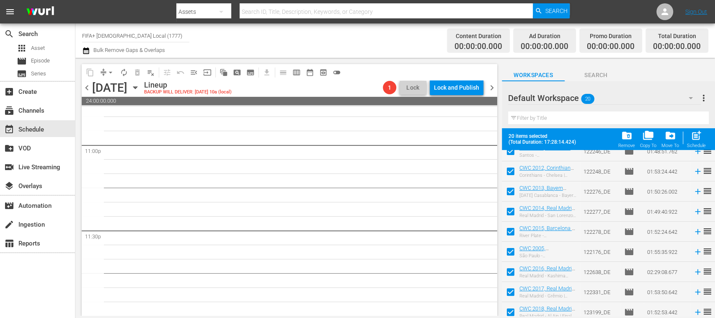
scroll to position [3891, 0]
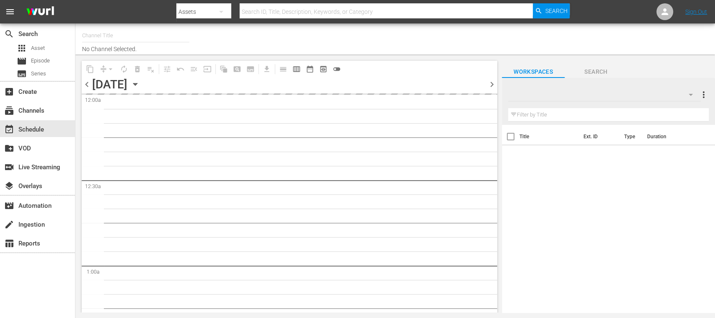
type input "FIFA+ [DEMOGRAPHIC_DATA] Local (1777)"
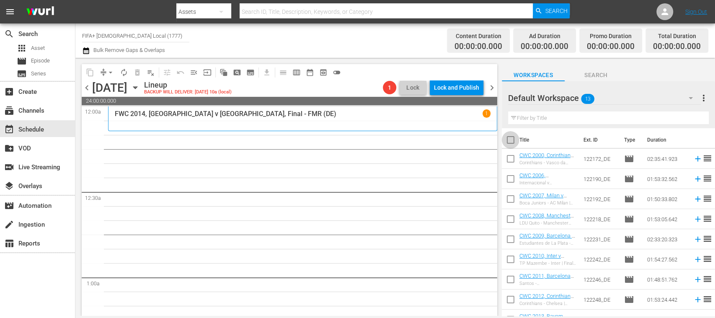
click at [511, 140] on input "checkbox" at bounding box center [511, 142] width 18 height 18
checkbox input "true"
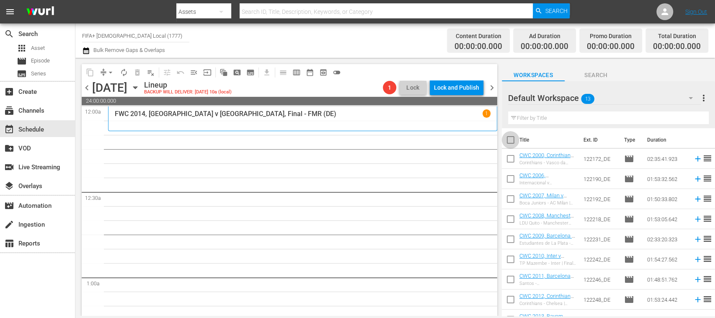
checkbox input "true"
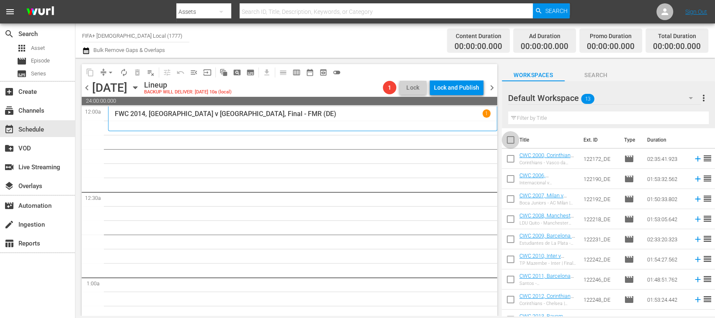
checkbox input "true"
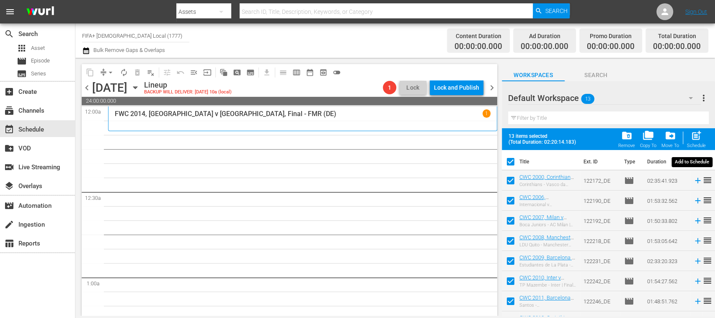
click at [703, 135] on div "post_add Schedule" at bounding box center [696, 139] width 19 height 18
checkbox input "false"
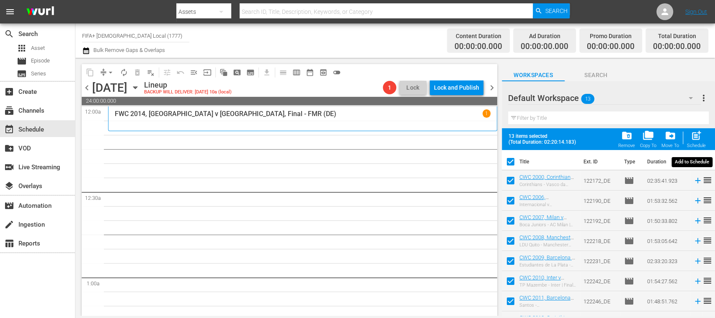
checkbox input "false"
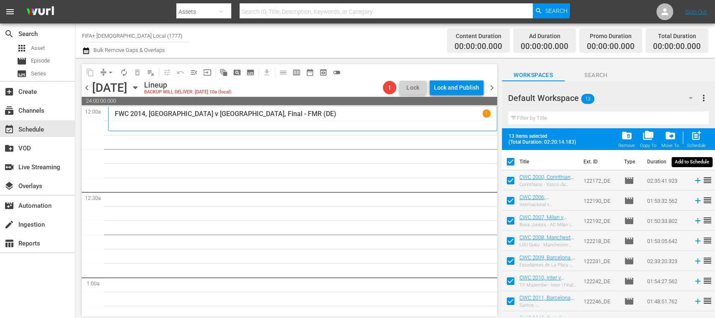
checkbox input "false"
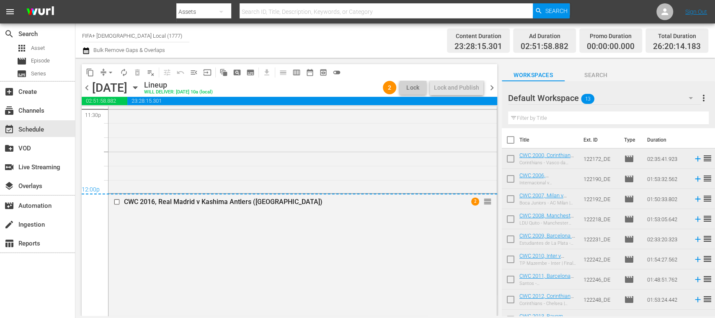
scroll to position [93, 0]
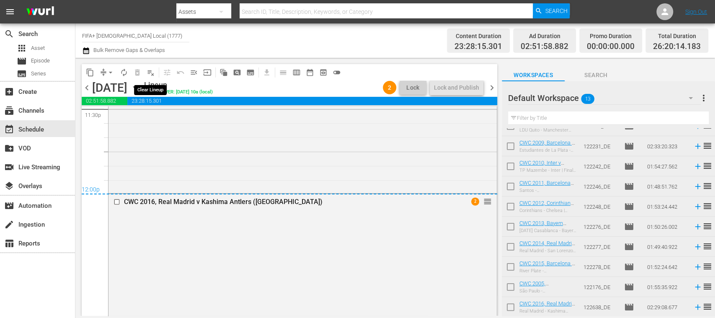
click at [153, 71] on span "playlist_remove_outlined" at bounding box center [151, 72] width 8 height 8
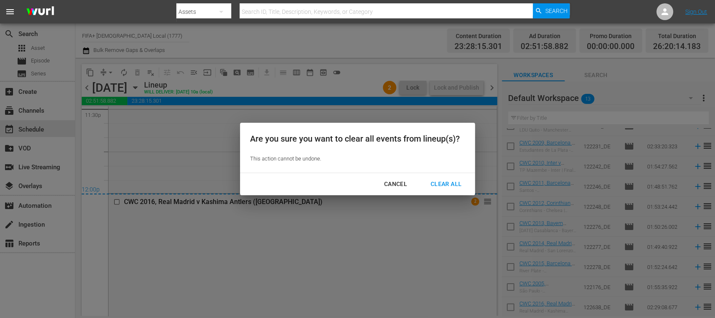
click at [446, 181] on div "Clear All" at bounding box center [446, 184] width 44 height 10
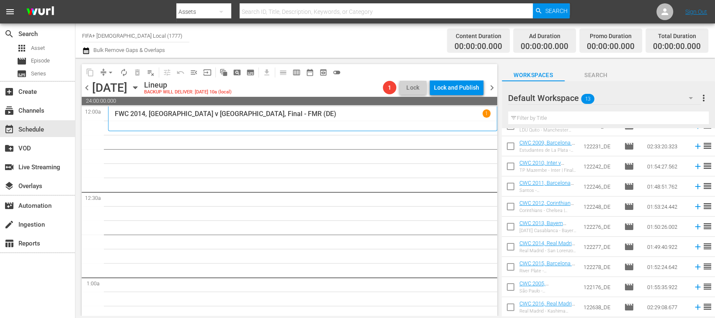
scroll to position [0, 0]
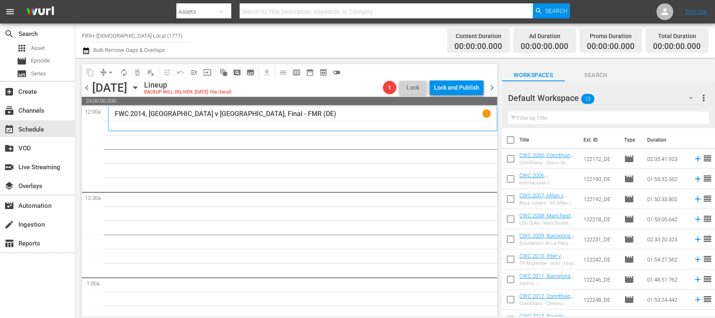
click at [514, 140] on input "checkbox" at bounding box center [511, 142] width 18 height 18
checkbox input "true"
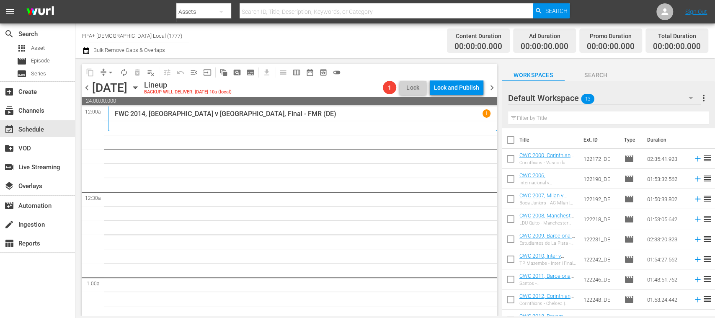
checkbox input "true"
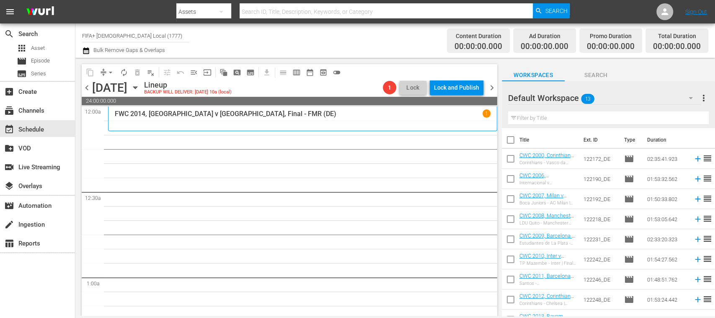
checkbox input "true"
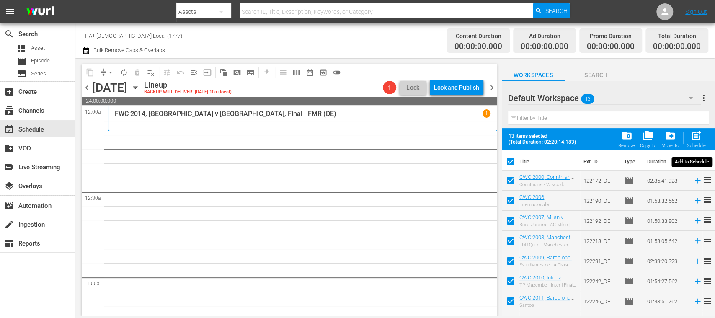
click at [698, 138] on span "post_add" at bounding box center [695, 135] width 11 height 11
checkbox input "false"
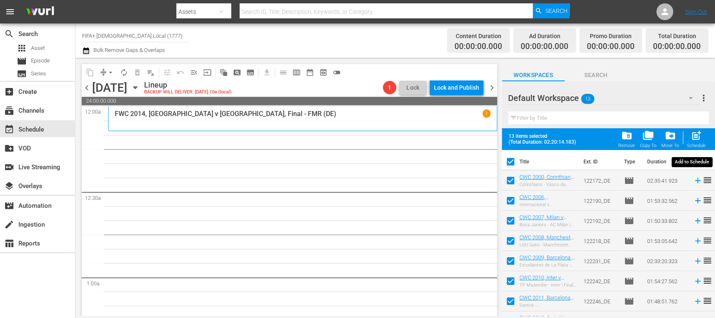
checkbox input "false"
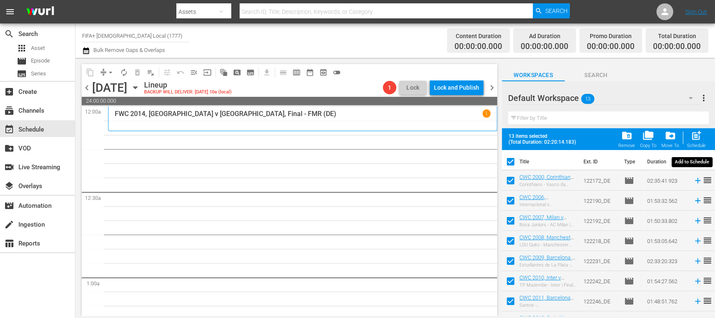
checkbox input "false"
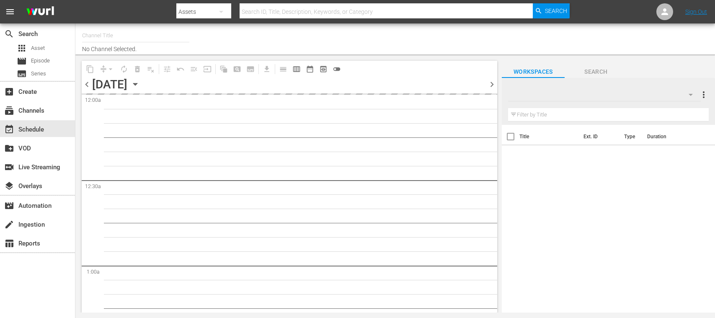
type input "FIFA+ [DEMOGRAPHIC_DATA] Local (1777)"
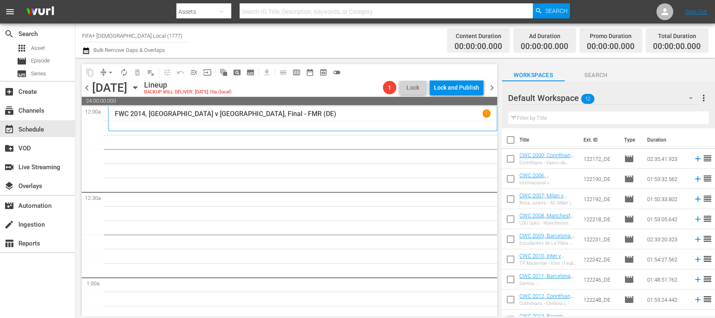
click at [510, 140] on input "checkbox" at bounding box center [511, 142] width 18 height 18
checkbox input "true"
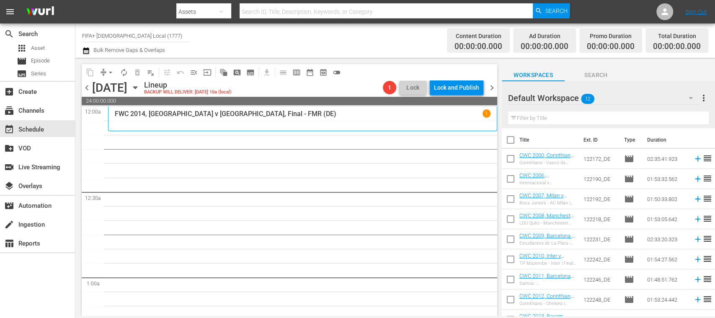
checkbox input "true"
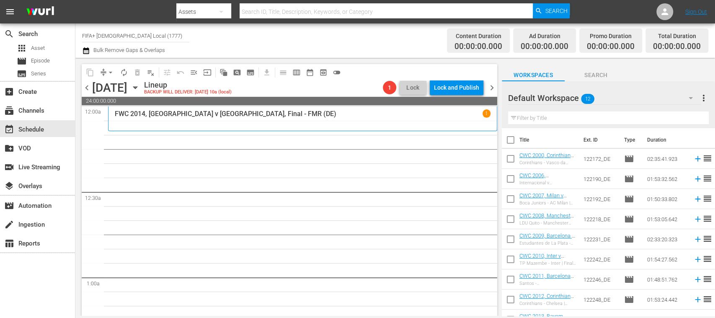
checkbox input "true"
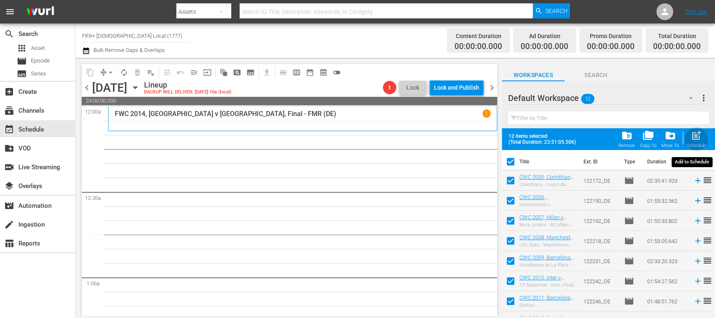
click at [694, 137] on span "post_add" at bounding box center [695, 135] width 11 height 11
checkbox input "false"
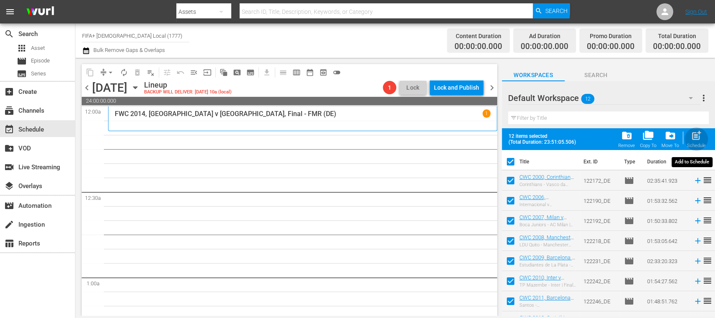
checkbox input "false"
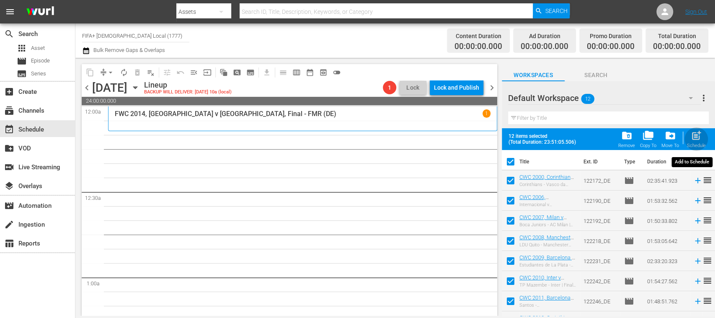
checkbox input "false"
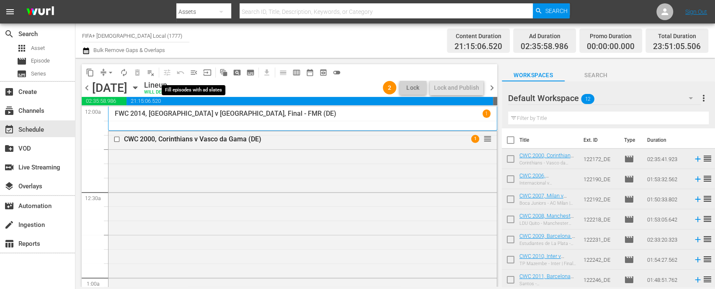
click at [196, 71] on span "menu_open" at bounding box center [194, 72] width 8 height 8
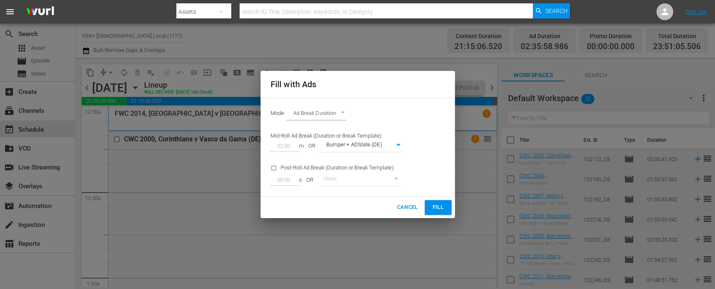
click at [407, 206] on span "Cancel" at bounding box center [407, 207] width 21 height 10
